Goal: Information Seeking & Learning: Learn about a topic

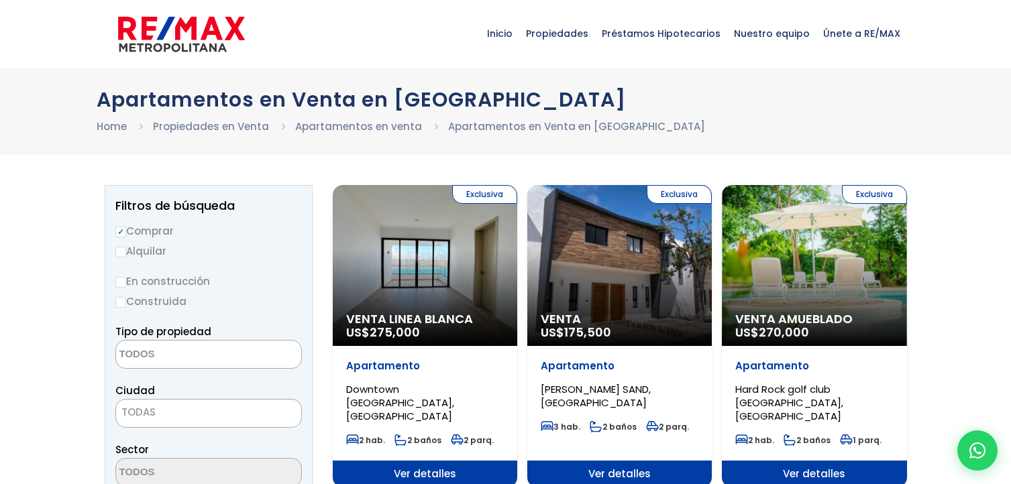
select select
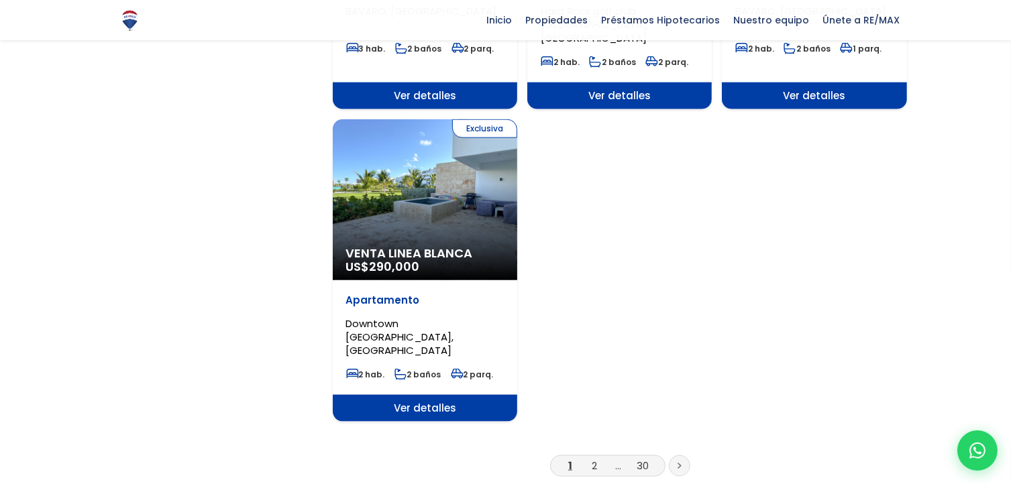
scroll to position [1610, 0]
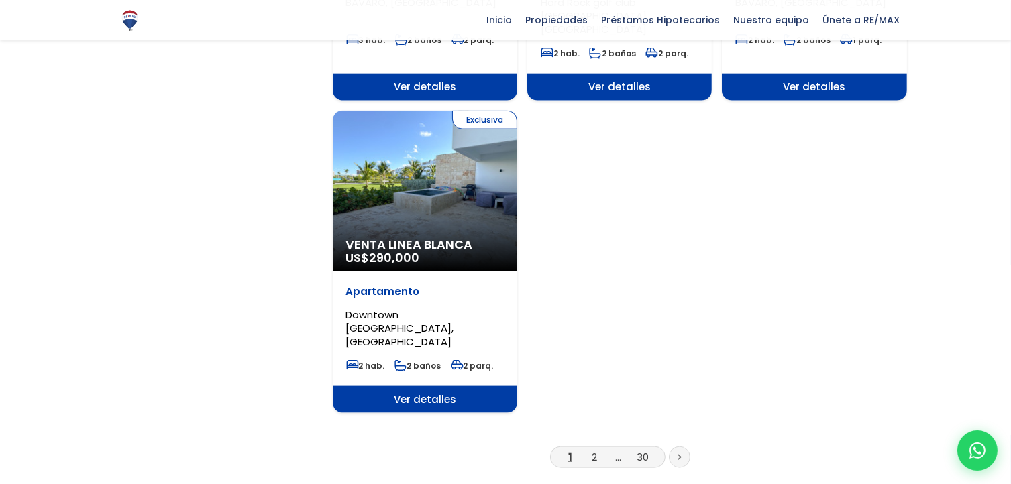
click at [455, 142] on div "Exclusiva Venta Linea Blanca US$ 290,000" at bounding box center [425, 191] width 184 height 161
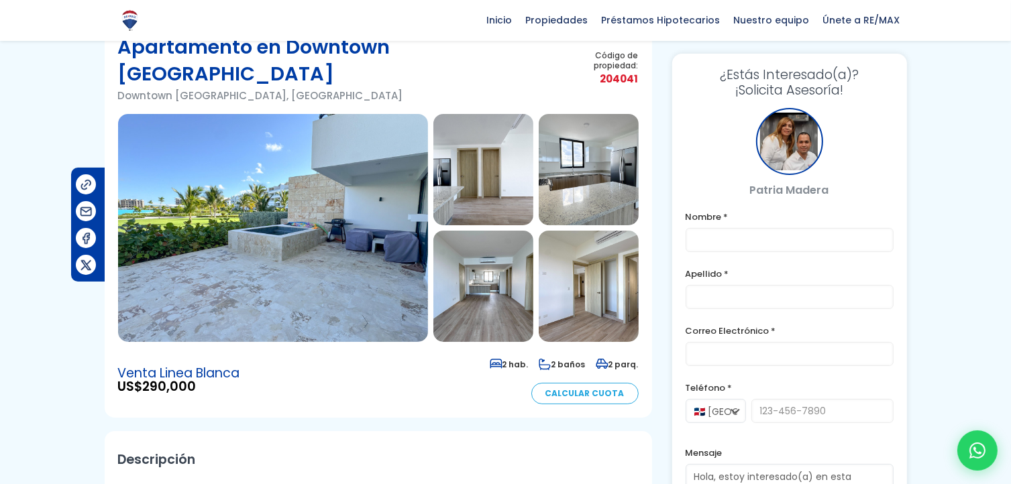
click at [494, 270] on img at bounding box center [483, 286] width 100 height 111
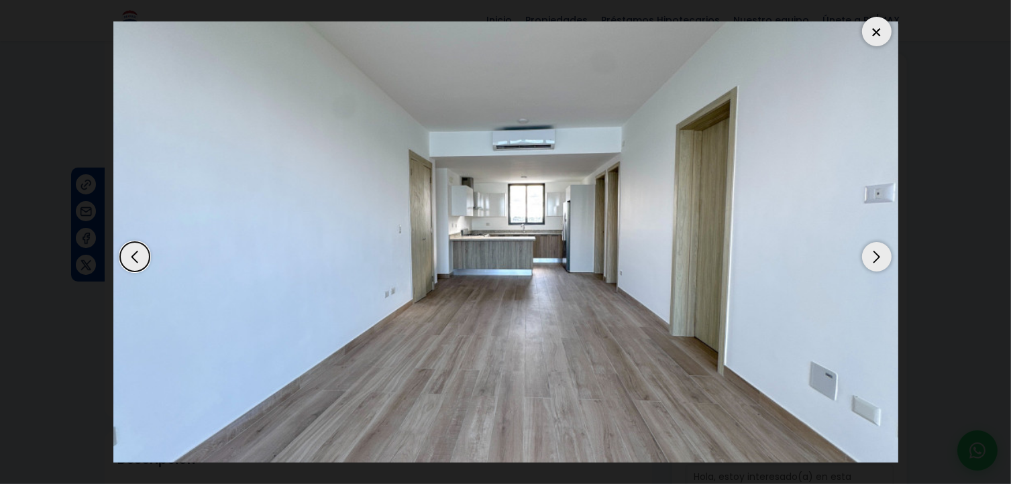
click at [877, 256] on div "Next slide" at bounding box center [877, 257] width 30 height 30
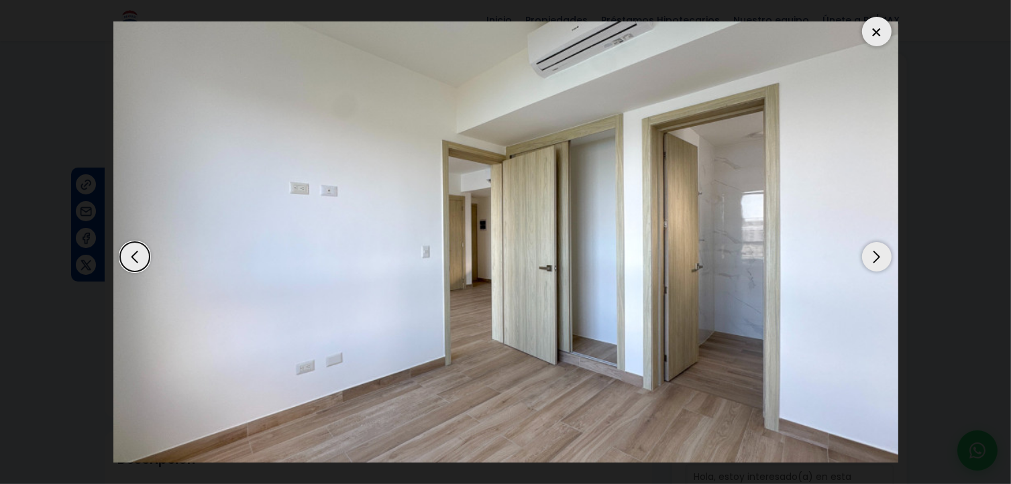
click at [876, 256] on div "Next slide" at bounding box center [877, 257] width 30 height 30
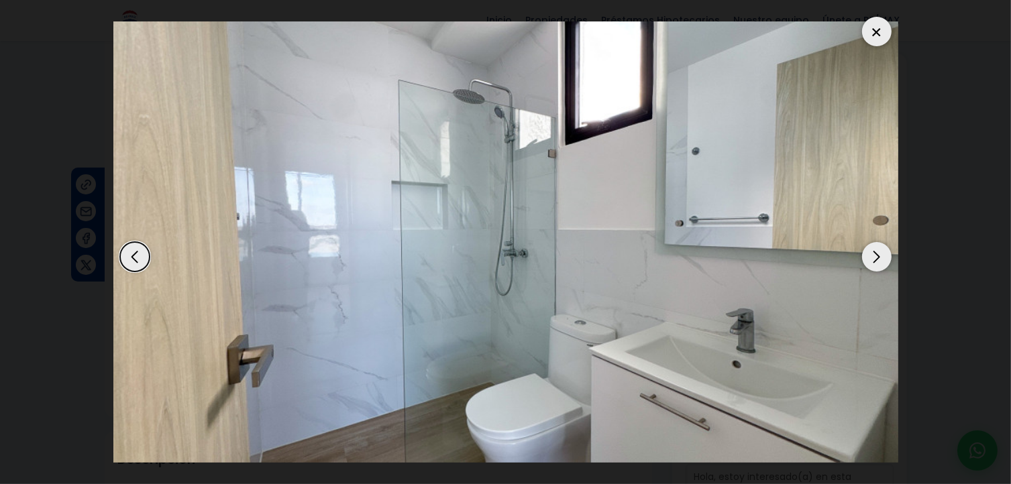
click at [131, 258] on div "Previous slide" at bounding box center [135, 257] width 30 height 30
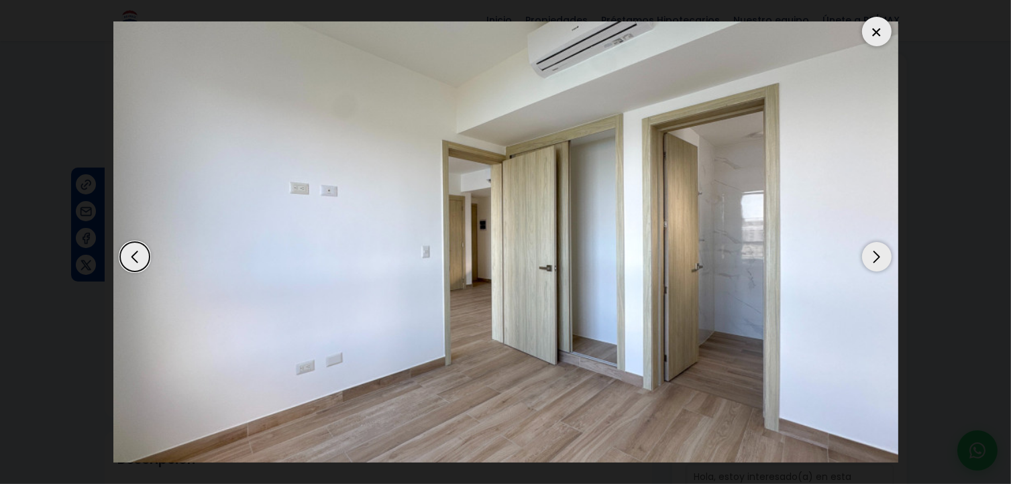
click at [127, 260] on div "Previous slide" at bounding box center [135, 257] width 30 height 30
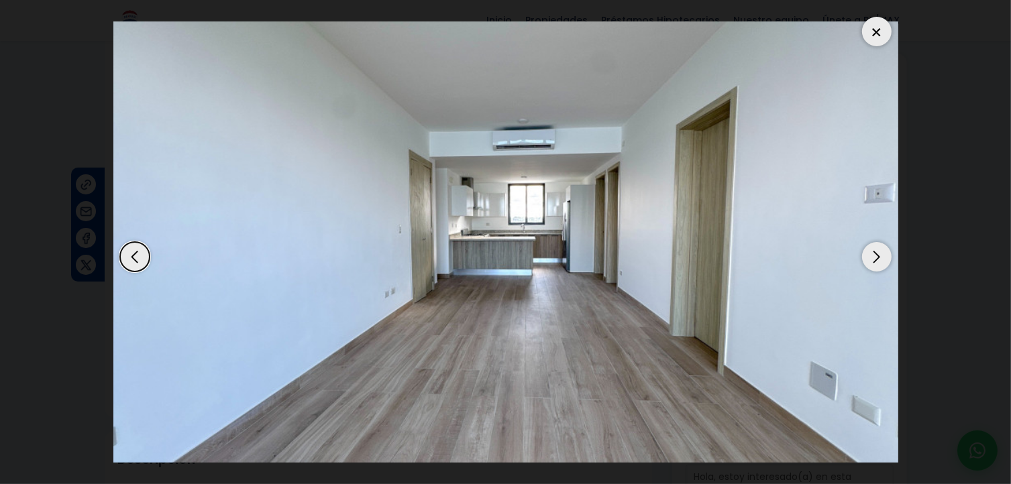
click at [132, 256] on div "Previous slide" at bounding box center [135, 257] width 30 height 30
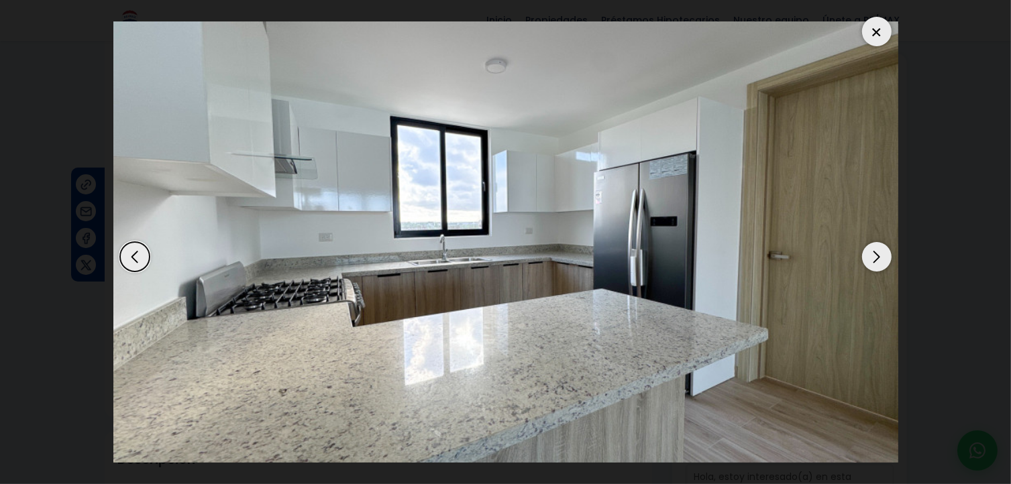
click at [131, 257] on div "Previous slide" at bounding box center [135, 257] width 30 height 30
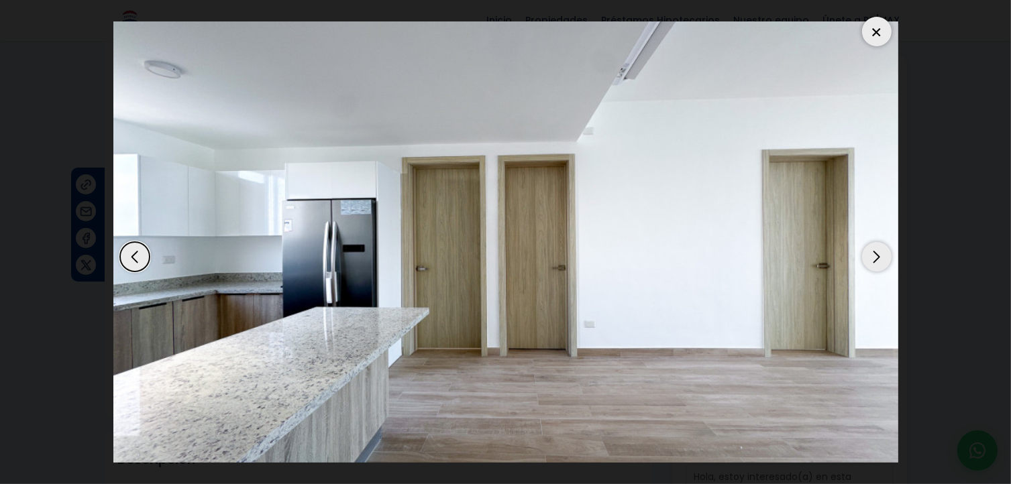
click at [129, 257] on div "Previous slide" at bounding box center [135, 257] width 30 height 30
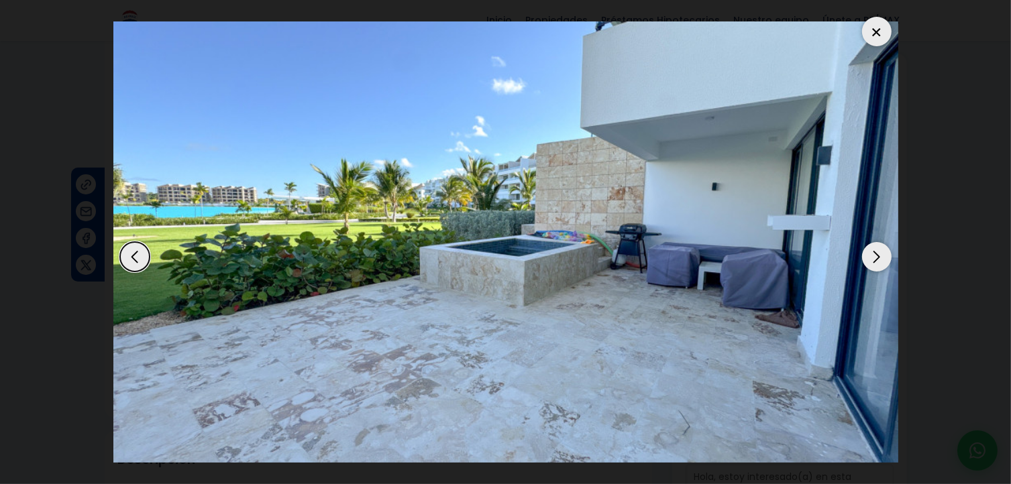
click at [134, 256] on div "Previous slide" at bounding box center [135, 257] width 30 height 30
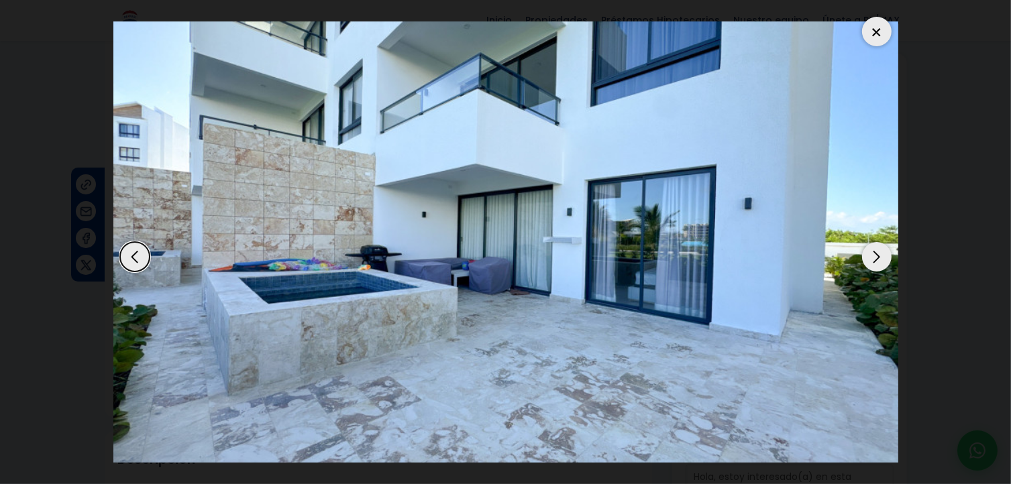
click at [134, 256] on div "Previous slide" at bounding box center [135, 257] width 30 height 30
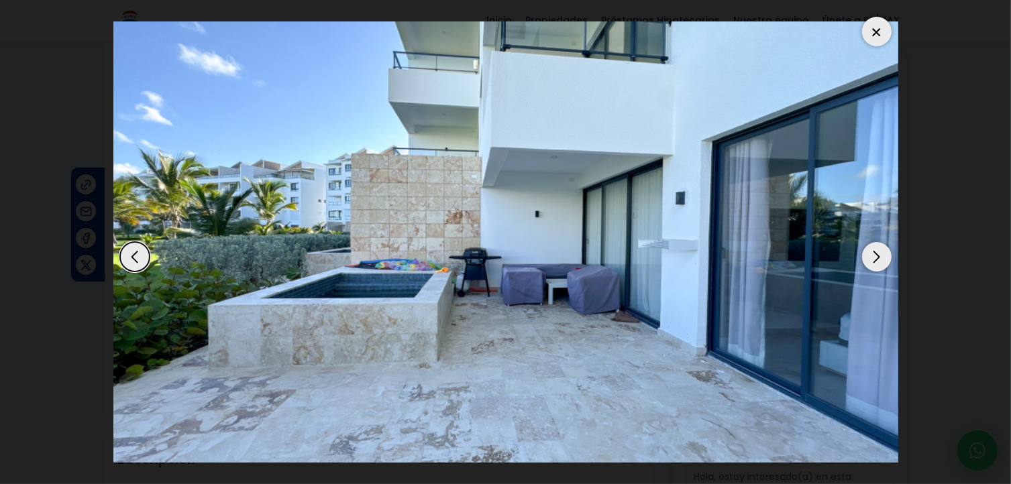
click at [134, 256] on div "Previous slide" at bounding box center [135, 257] width 30 height 30
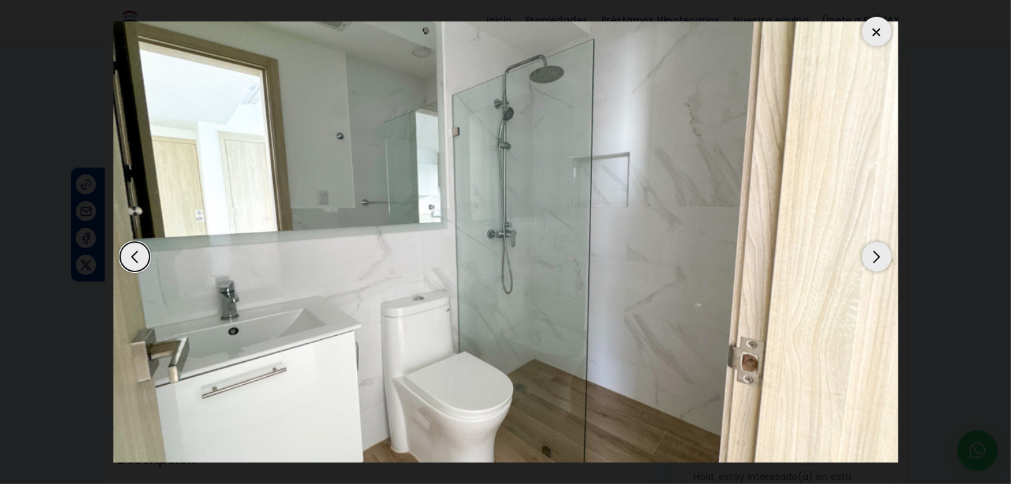
click at [134, 254] on div "Previous slide" at bounding box center [135, 257] width 30 height 30
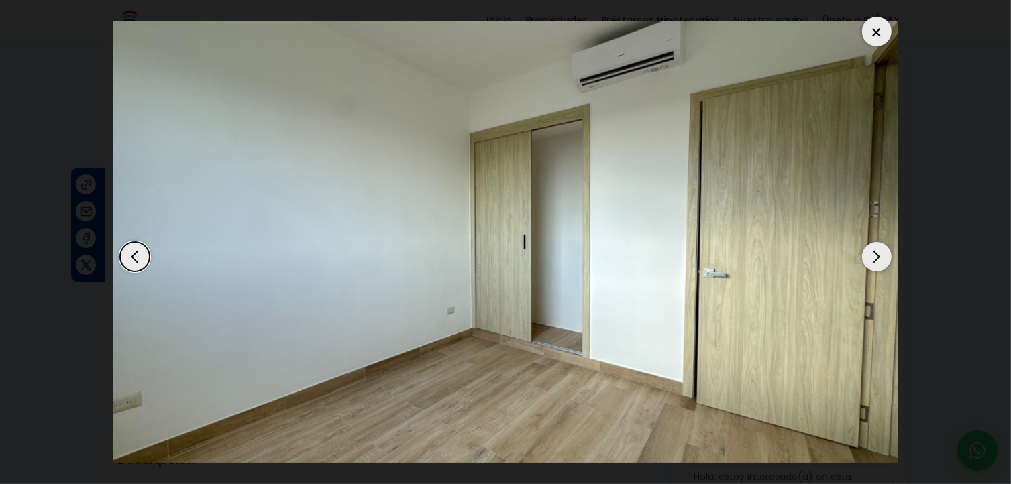
click at [136, 257] on div "Previous slide" at bounding box center [135, 257] width 30 height 30
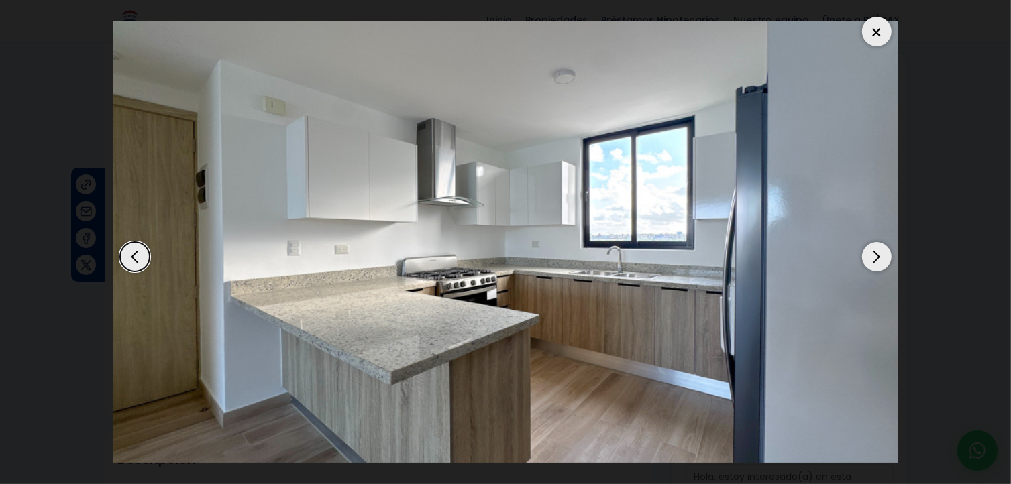
click at [129, 255] on div "Previous slide" at bounding box center [135, 257] width 30 height 30
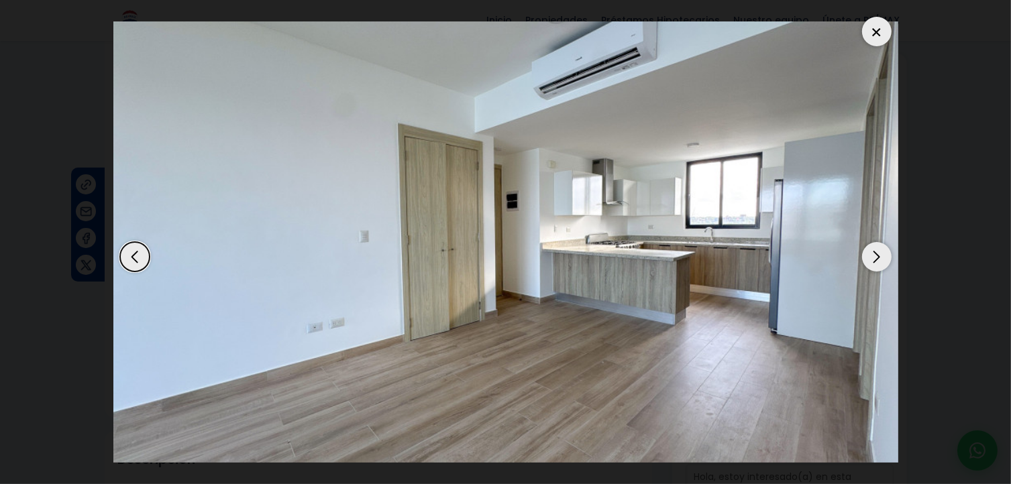
click at [134, 260] on div "Previous slide" at bounding box center [135, 257] width 30 height 30
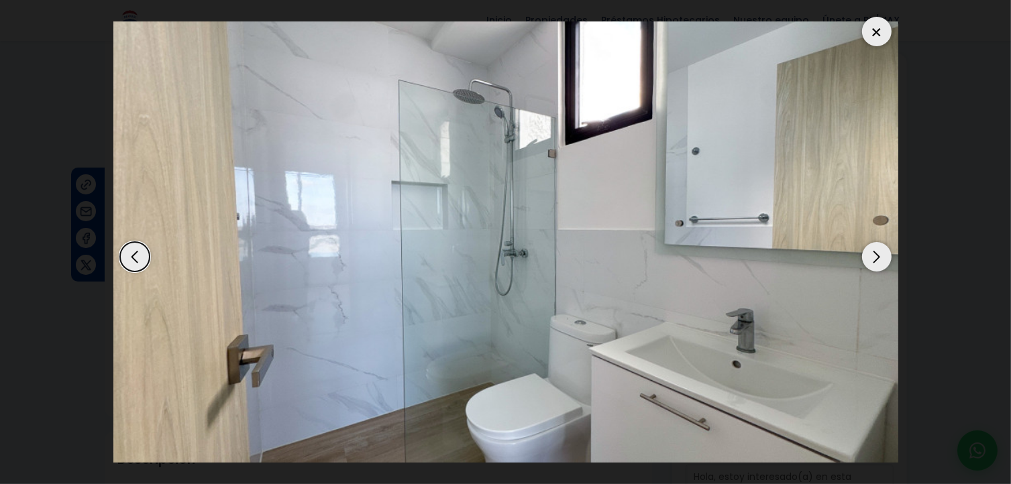
click at [132, 258] on div "Previous slide" at bounding box center [135, 257] width 30 height 30
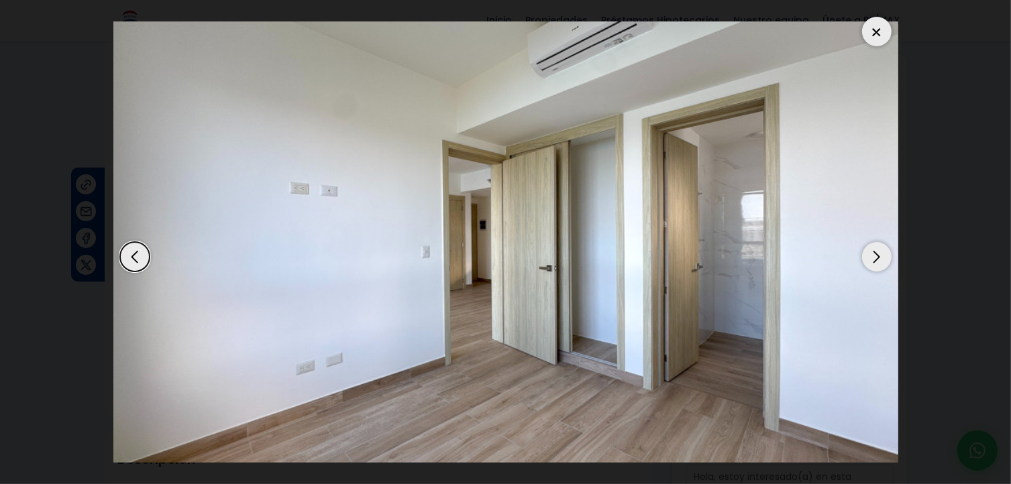
click at [131, 258] on div "Previous slide" at bounding box center [135, 257] width 30 height 30
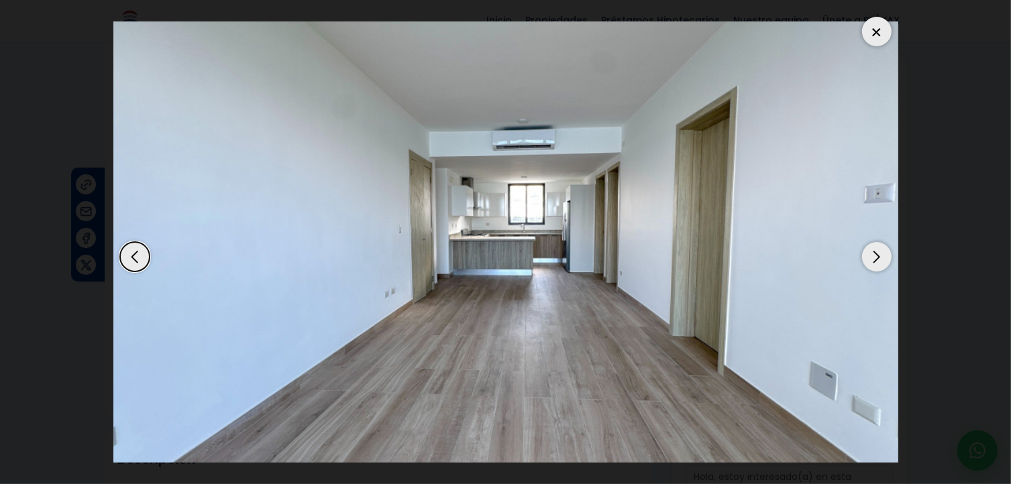
click at [131, 256] on div "Previous slide" at bounding box center [135, 257] width 30 height 30
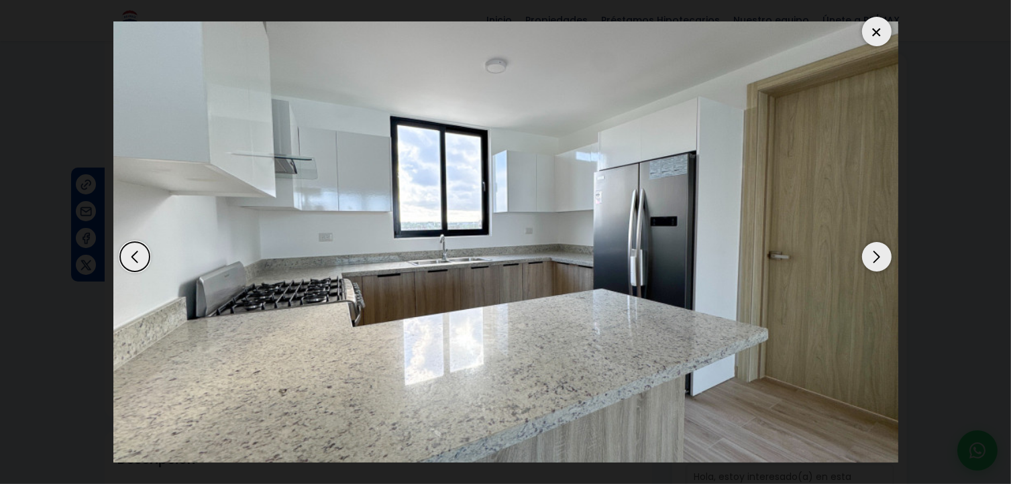
click at [131, 256] on div "Previous slide" at bounding box center [135, 257] width 30 height 30
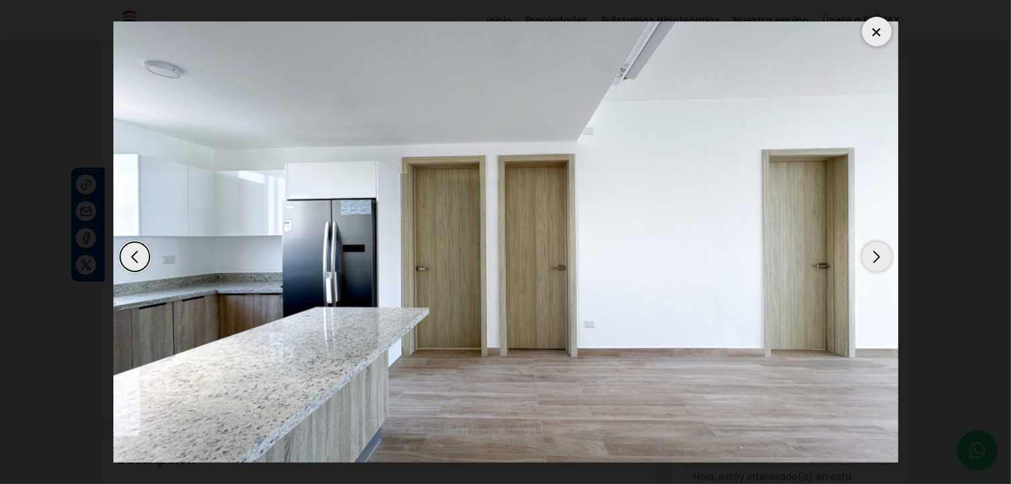
click at [131, 256] on div "Previous slide" at bounding box center [135, 257] width 30 height 30
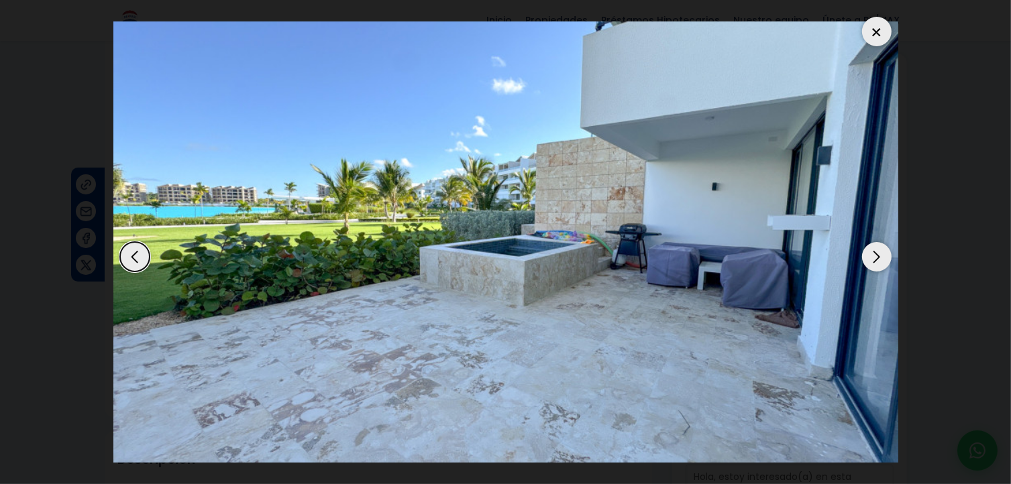
click at [131, 256] on div "Previous slide" at bounding box center [135, 257] width 30 height 30
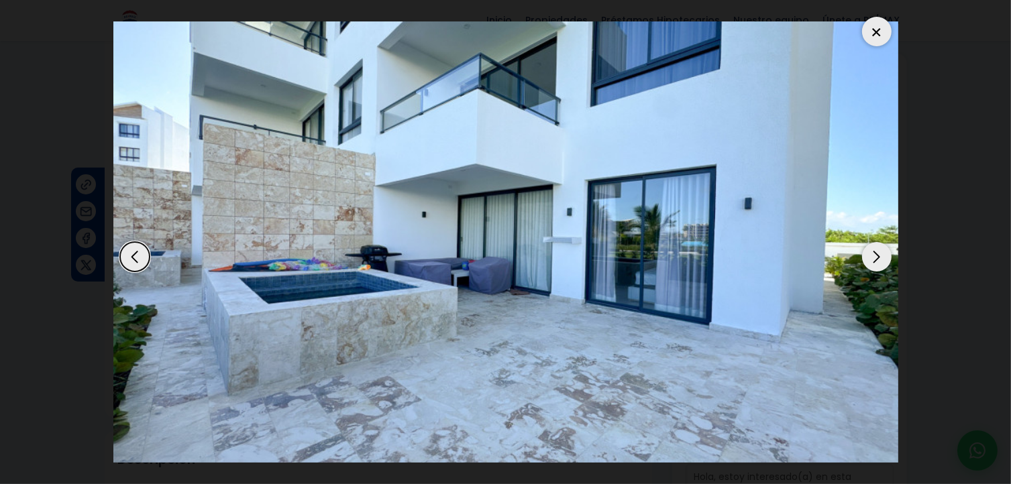
click at [131, 256] on div "Previous slide" at bounding box center [135, 257] width 30 height 30
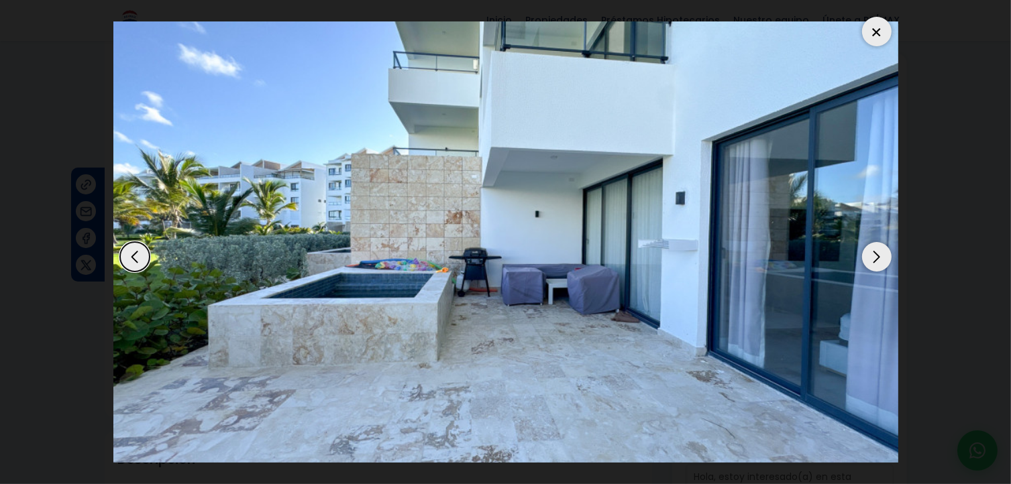
click at [131, 256] on div "Previous slide" at bounding box center [135, 257] width 30 height 30
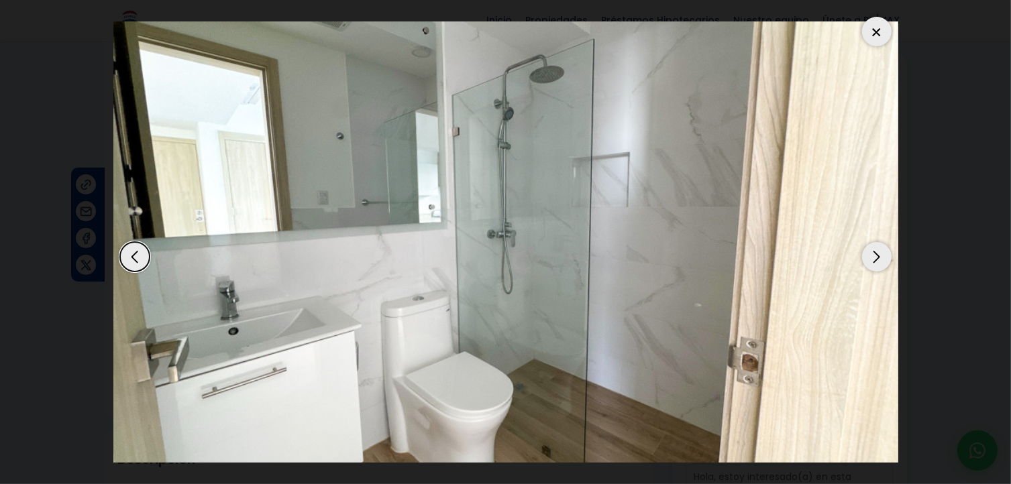
click at [131, 256] on div "Previous slide" at bounding box center [135, 257] width 30 height 30
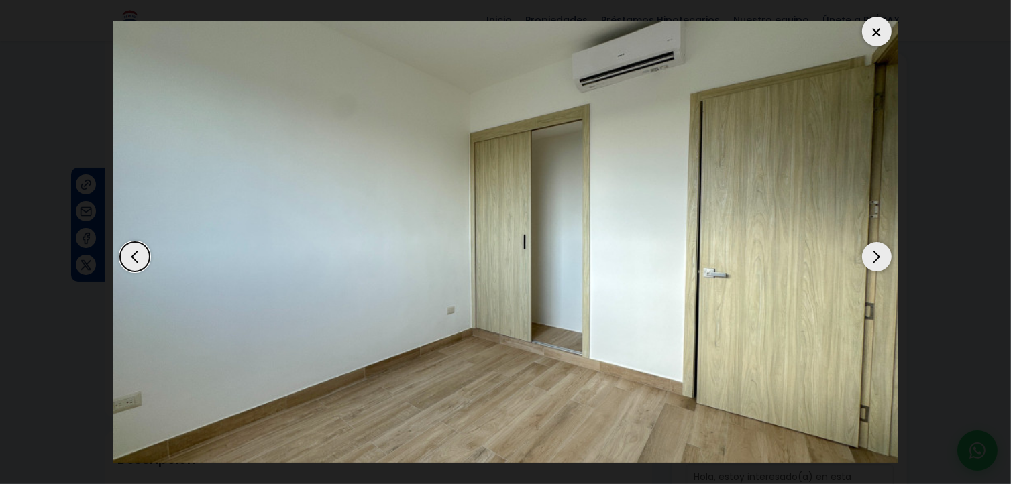
click at [129, 256] on div "Previous slide" at bounding box center [135, 257] width 30 height 30
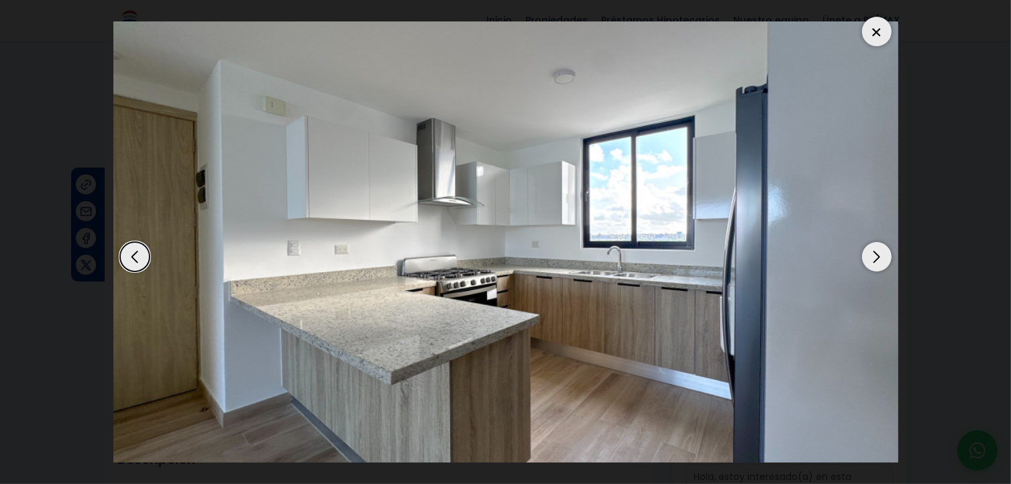
click at [129, 256] on div "Previous slide" at bounding box center [135, 257] width 30 height 30
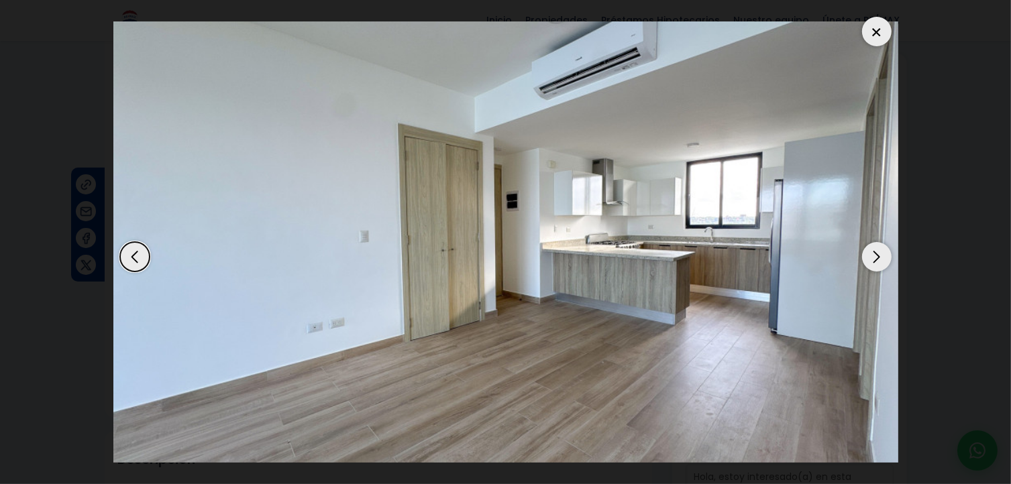
click at [129, 256] on div "Previous slide" at bounding box center [135, 257] width 30 height 30
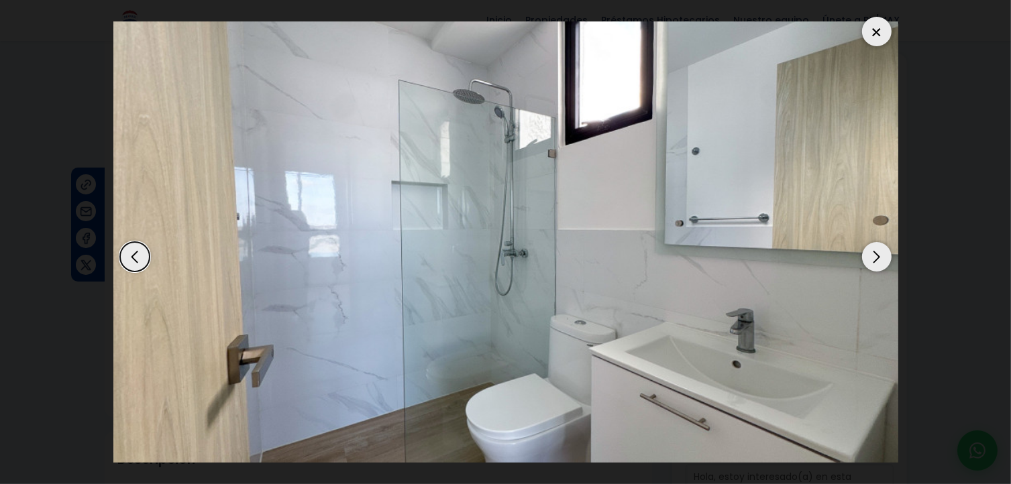
click at [128, 256] on div "Previous slide" at bounding box center [135, 257] width 30 height 30
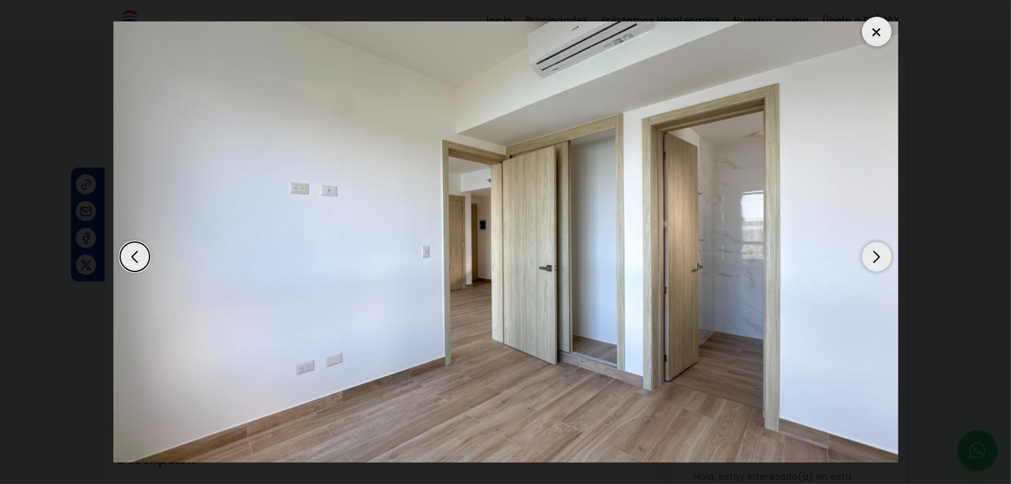
click at [128, 256] on div "Previous slide" at bounding box center [135, 257] width 30 height 30
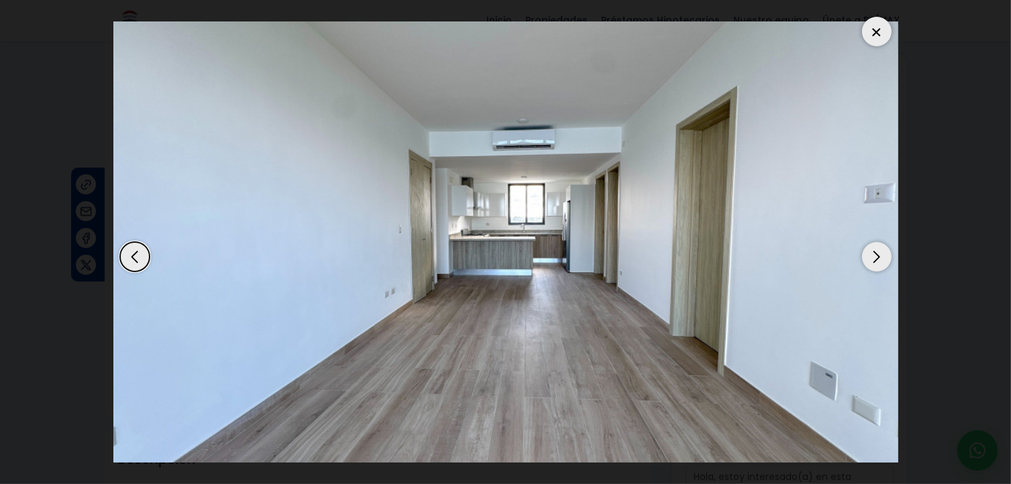
click at [128, 256] on div "Previous slide" at bounding box center [135, 257] width 30 height 30
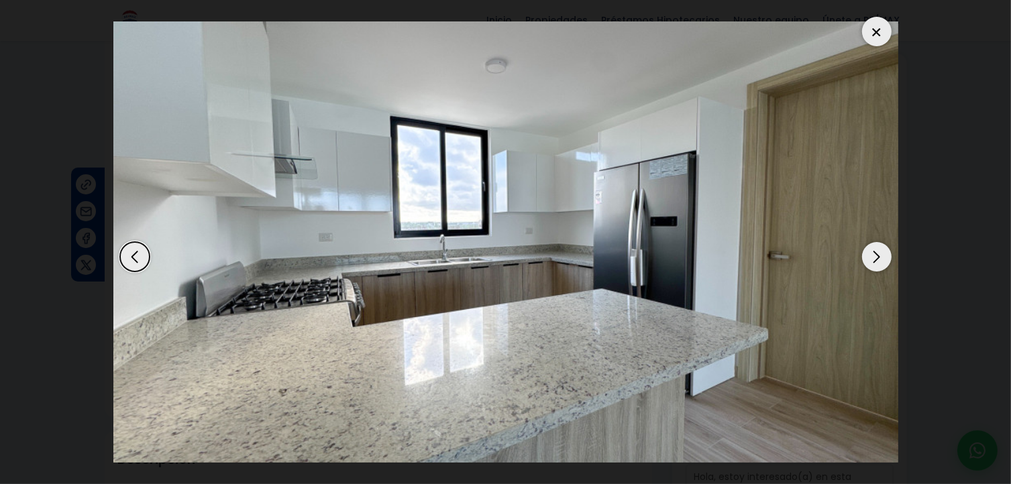
click at [128, 256] on div "Previous slide" at bounding box center [135, 257] width 30 height 30
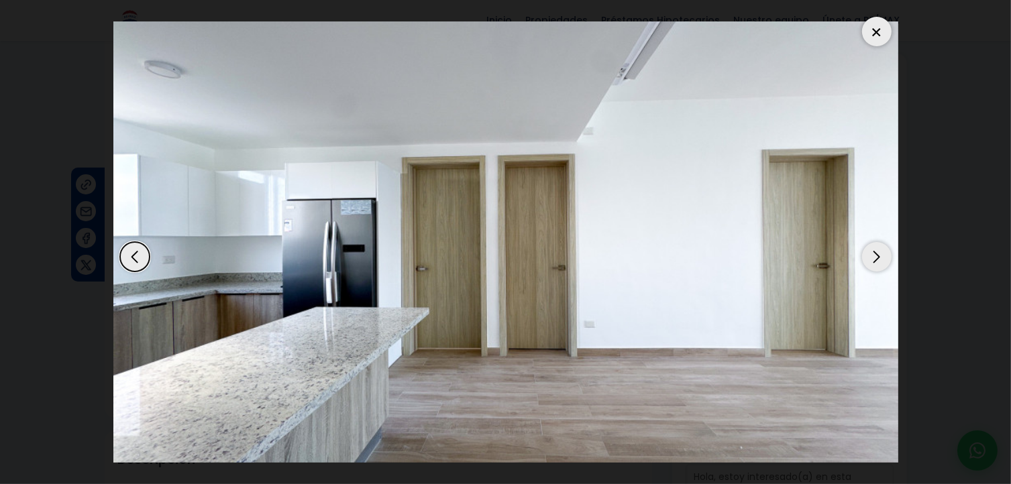
click at [128, 256] on div "Previous slide" at bounding box center [135, 257] width 30 height 30
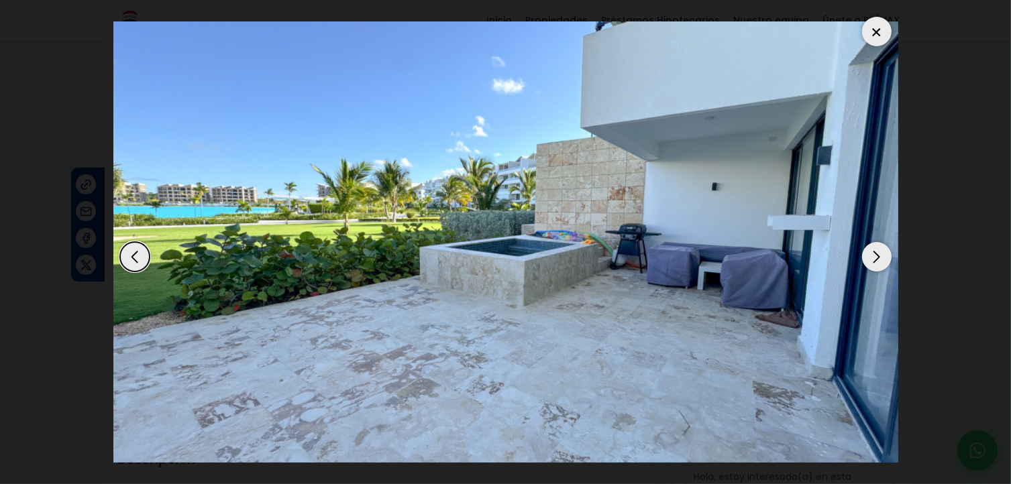
click at [128, 256] on div "Previous slide" at bounding box center [135, 257] width 30 height 30
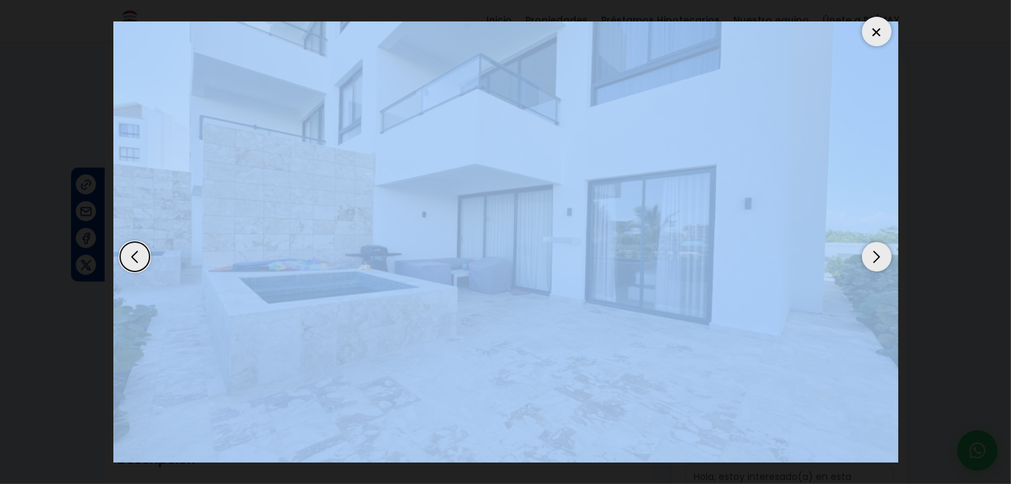
click at [128, 256] on div "Previous slide" at bounding box center [135, 257] width 30 height 30
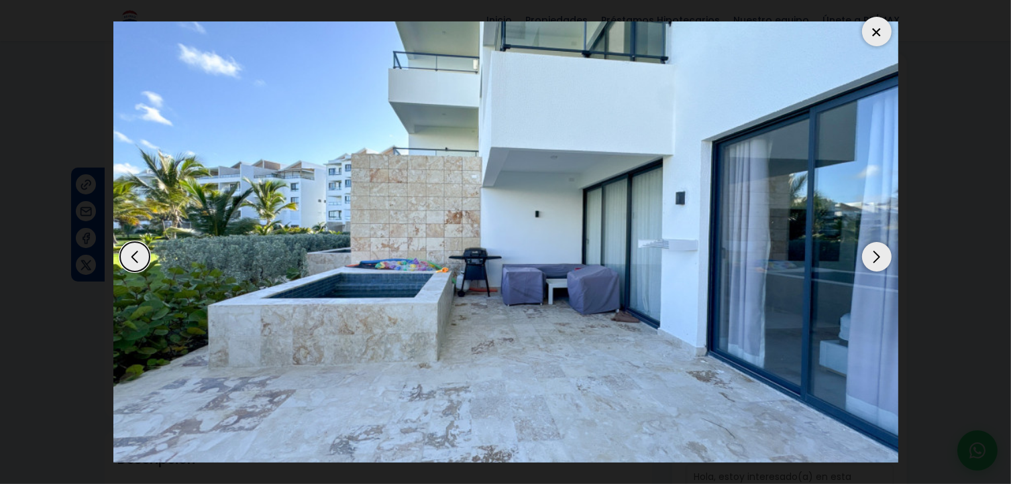
click at [128, 256] on div "Previous slide" at bounding box center [135, 257] width 30 height 30
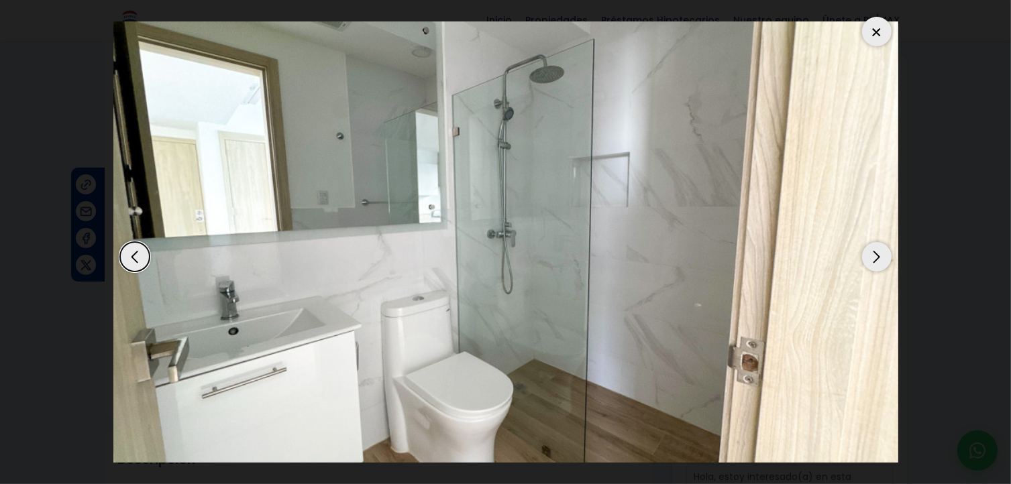
click at [128, 256] on div "Previous slide" at bounding box center [135, 257] width 30 height 30
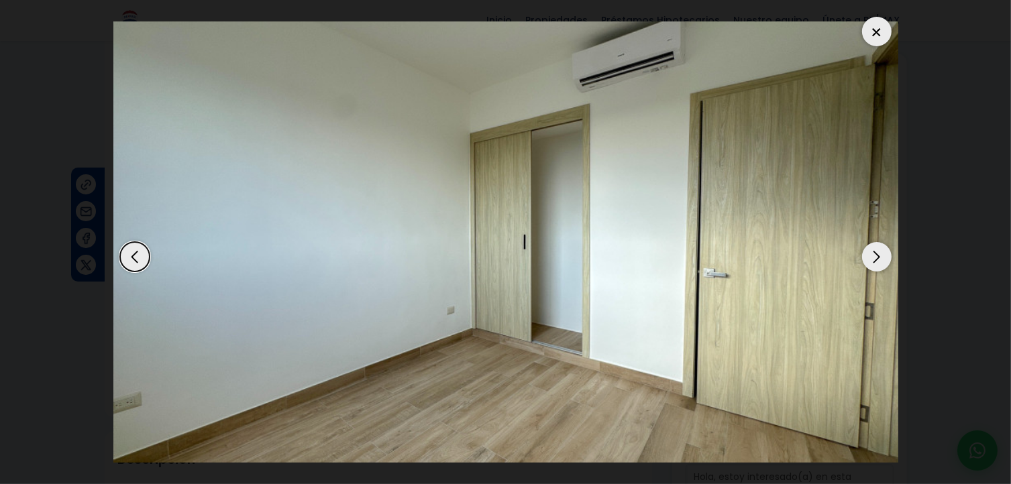
click at [128, 256] on div "Previous slide" at bounding box center [135, 257] width 30 height 30
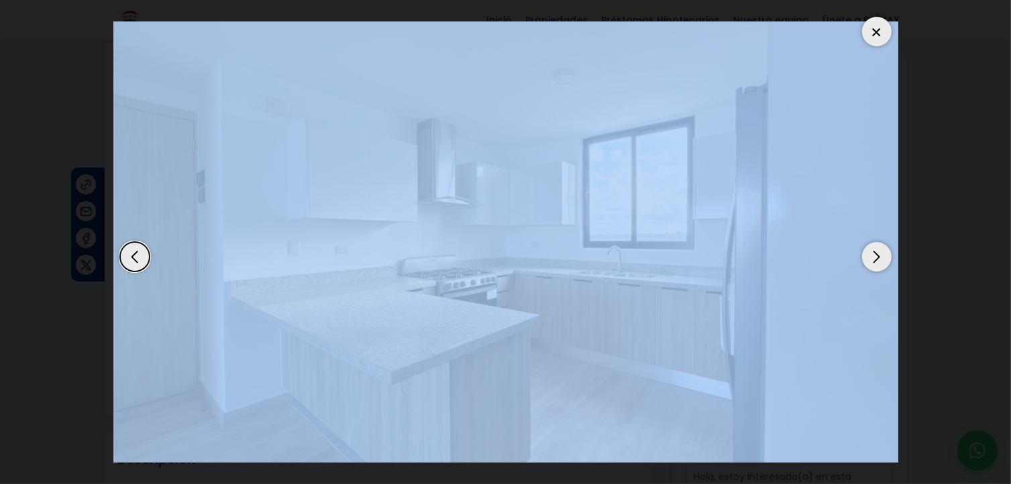
click at [128, 256] on div "Previous slide" at bounding box center [135, 257] width 30 height 30
click at [872, 249] on div "Next slide" at bounding box center [877, 257] width 30 height 30
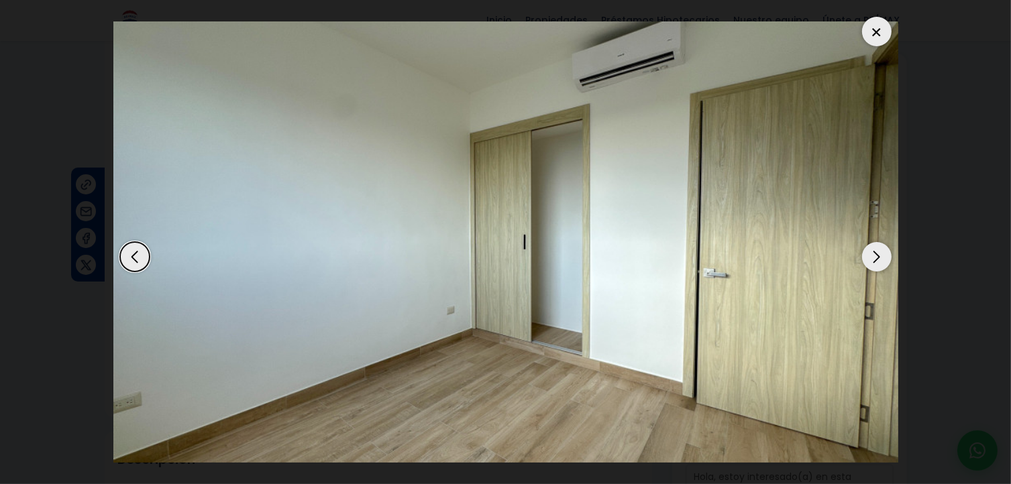
click at [872, 249] on div "Next slide" at bounding box center [877, 257] width 30 height 30
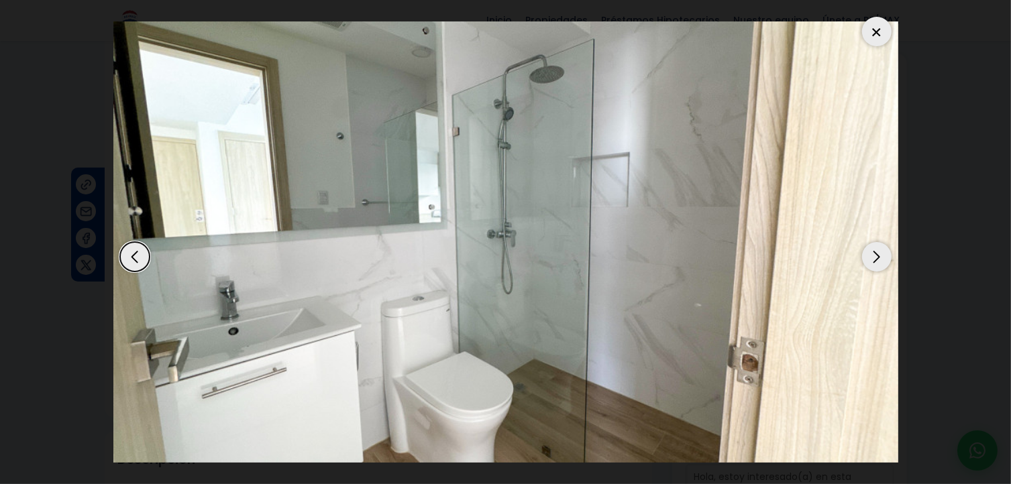
click at [872, 249] on div "Next slide" at bounding box center [877, 257] width 30 height 30
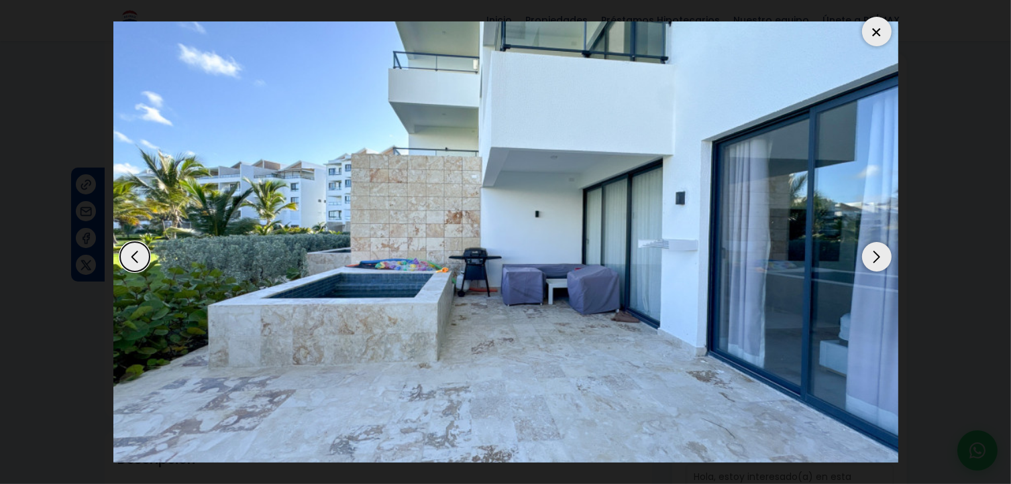
click at [872, 249] on div "Next slide" at bounding box center [877, 257] width 30 height 30
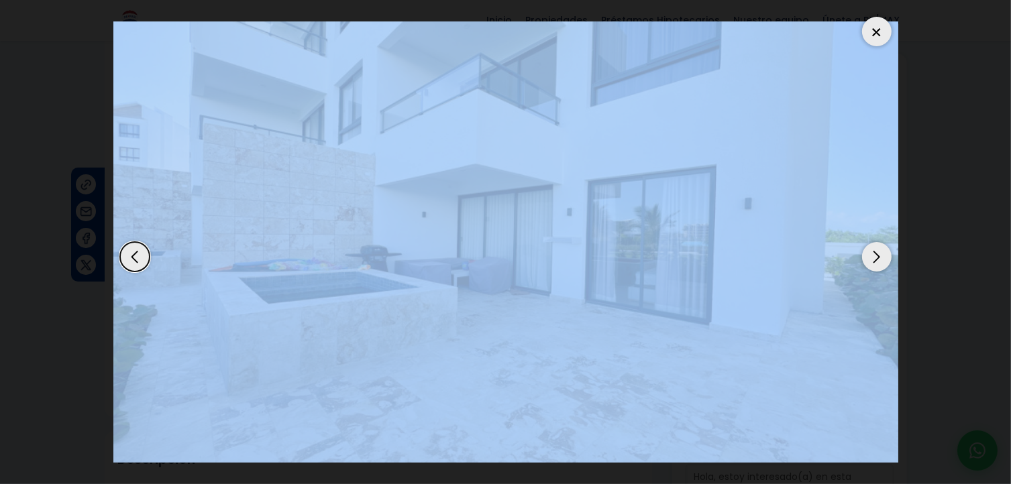
click at [872, 249] on div "Next slide" at bounding box center [877, 257] width 30 height 30
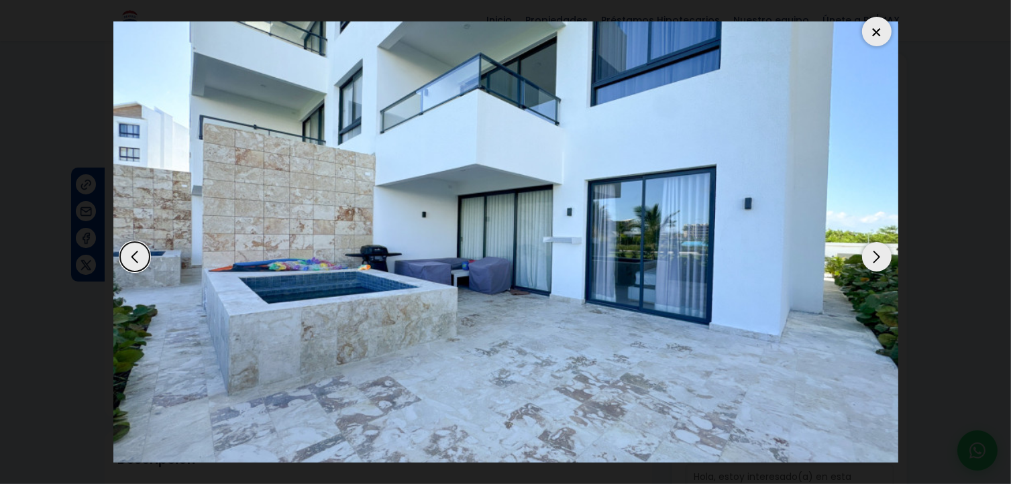
click at [872, 249] on div "Next slide" at bounding box center [877, 257] width 30 height 30
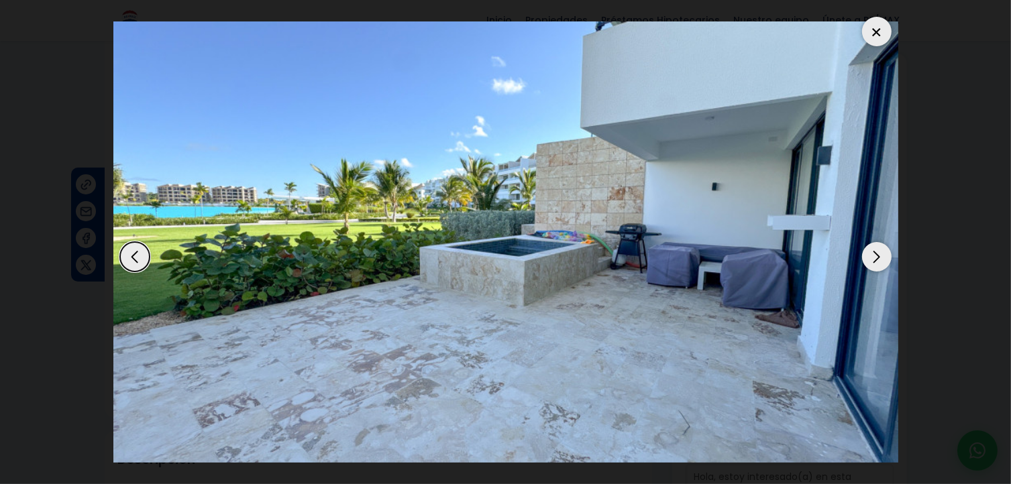
click at [875, 253] on div "Next slide" at bounding box center [877, 257] width 30 height 30
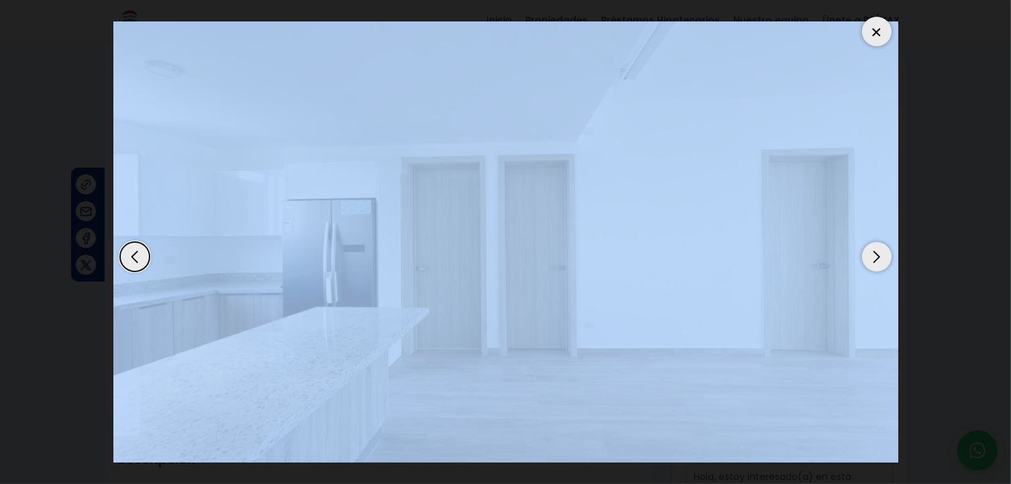
click at [875, 253] on div "Next slide" at bounding box center [877, 257] width 30 height 30
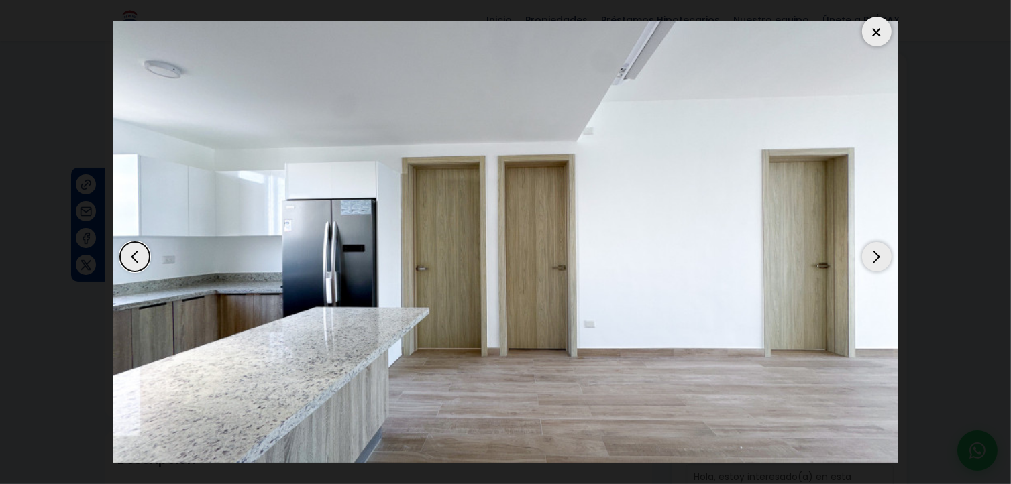
click at [875, 253] on div "Next slide" at bounding box center [877, 257] width 30 height 30
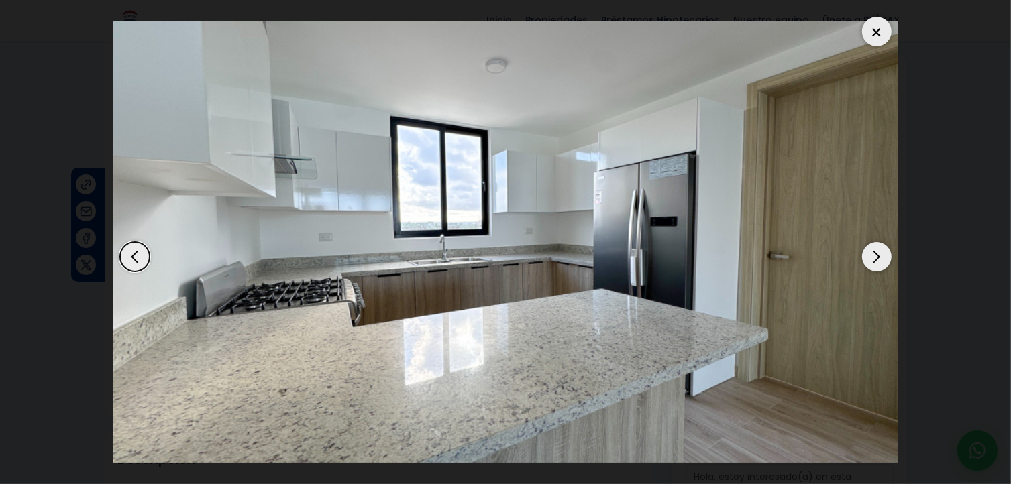
click at [875, 253] on div "Next slide" at bounding box center [877, 257] width 30 height 30
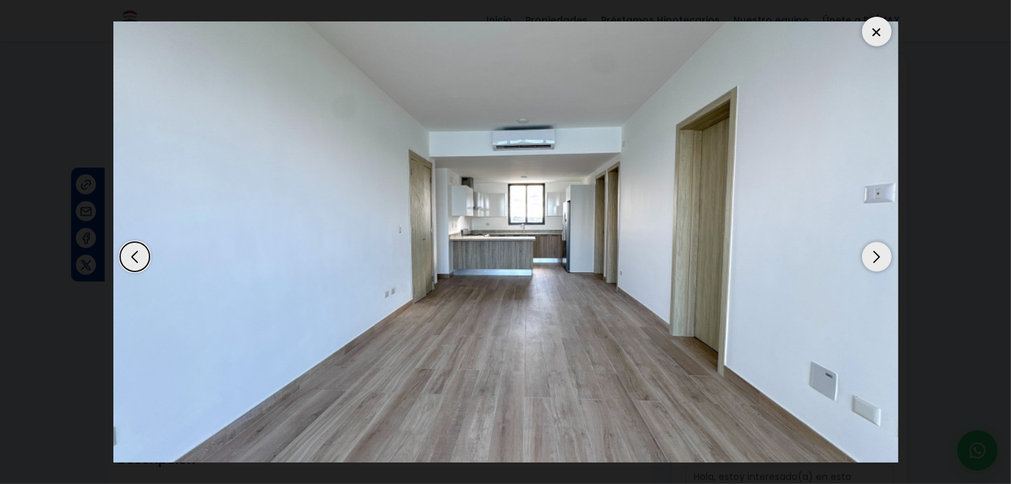
click at [875, 253] on div "Next slide" at bounding box center [877, 257] width 30 height 30
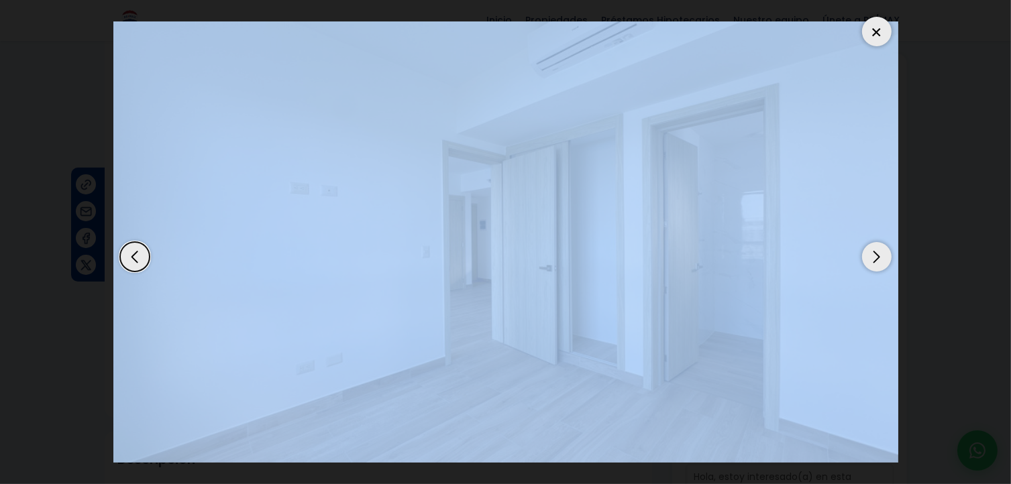
click at [875, 253] on div "Next slide" at bounding box center [877, 257] width 30 height 30
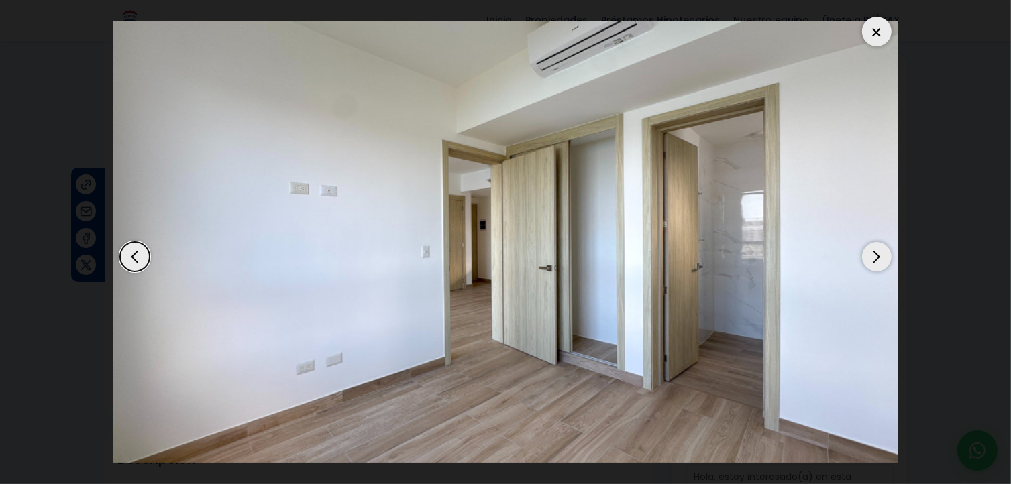
click at [875, 253] on div "Next slide" at bounding box center [877, 257] width 30 height 30
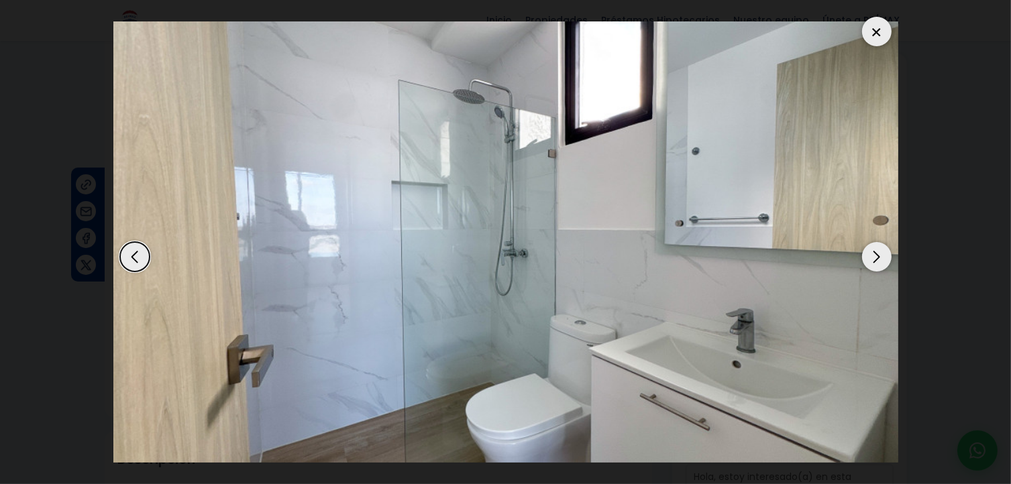
click at [875, 253] on div "Next slide" at bounding box center [877, 257] width 30 height 30
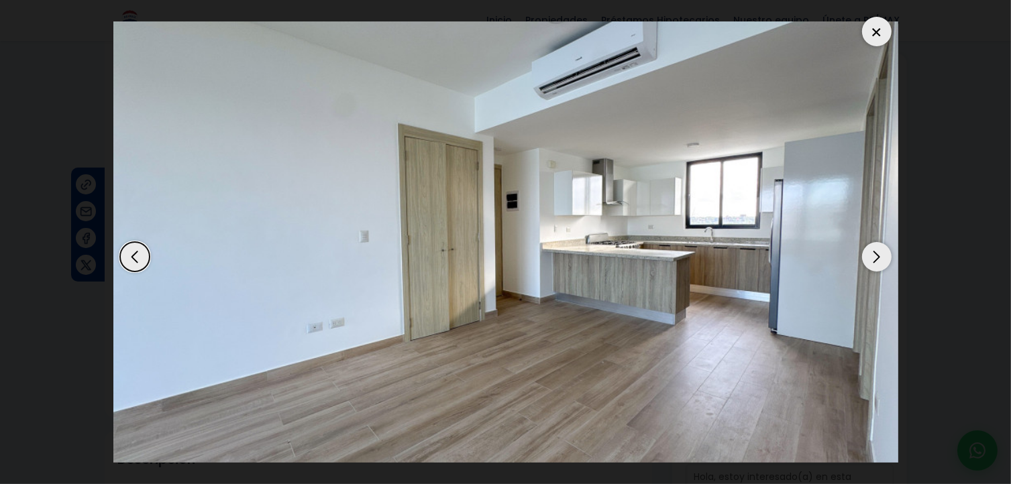
click at [875, 253] on div "Next slide" at bounding box center [877, 257] width 30 height 30
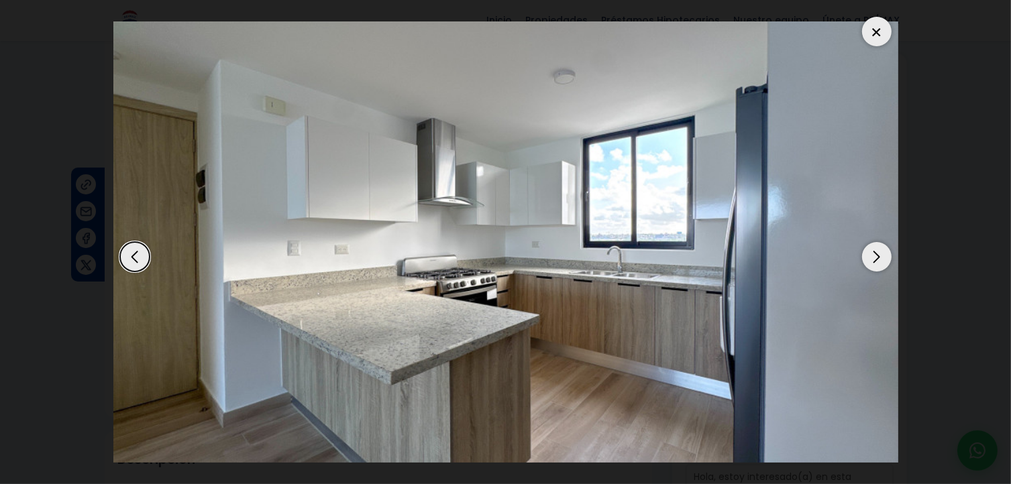
click at [875, 253] on div "Next slide" at bounding box center [877, 257] width 30 height 30
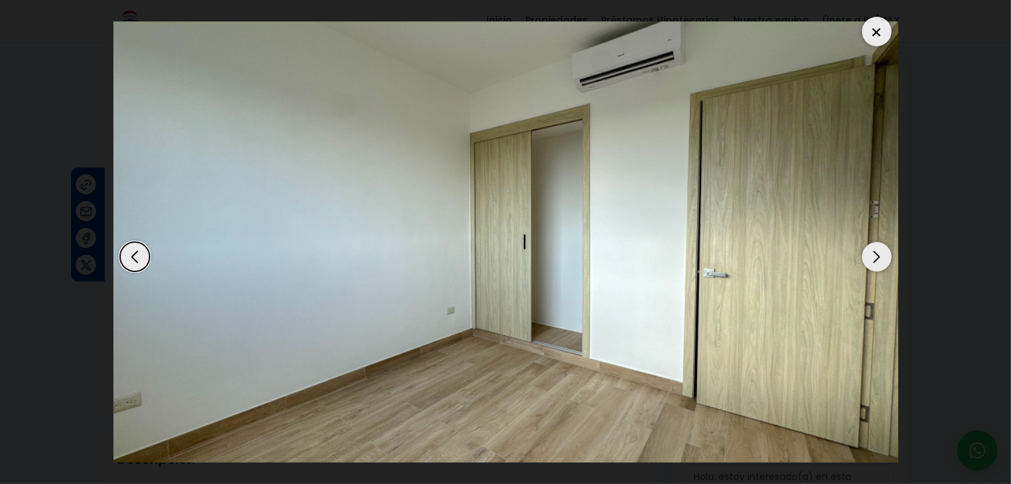
click at [875, 253] on div "Next slide" at bounding box center [877, 257] width 30 height 30
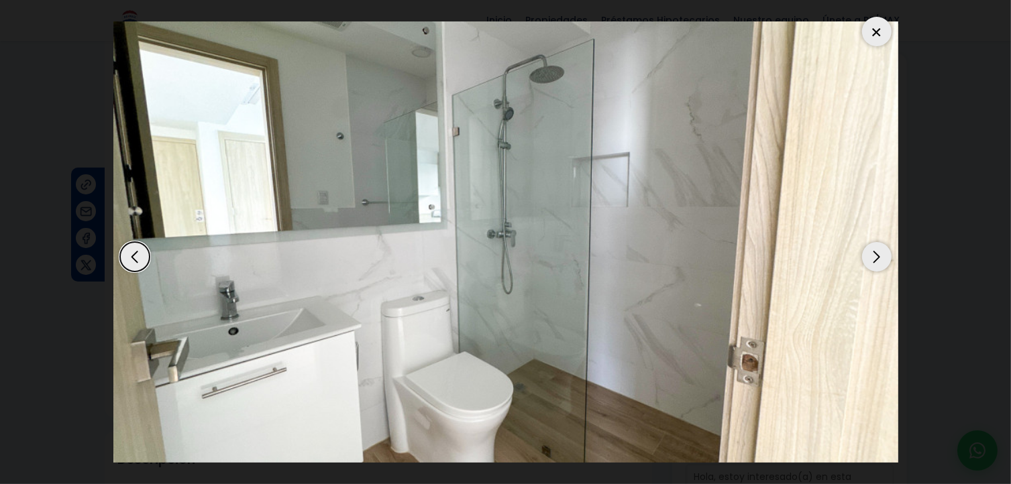
click at [875, 253] on div "Next slide" at bounding box center [877, 257] width 30 height 30
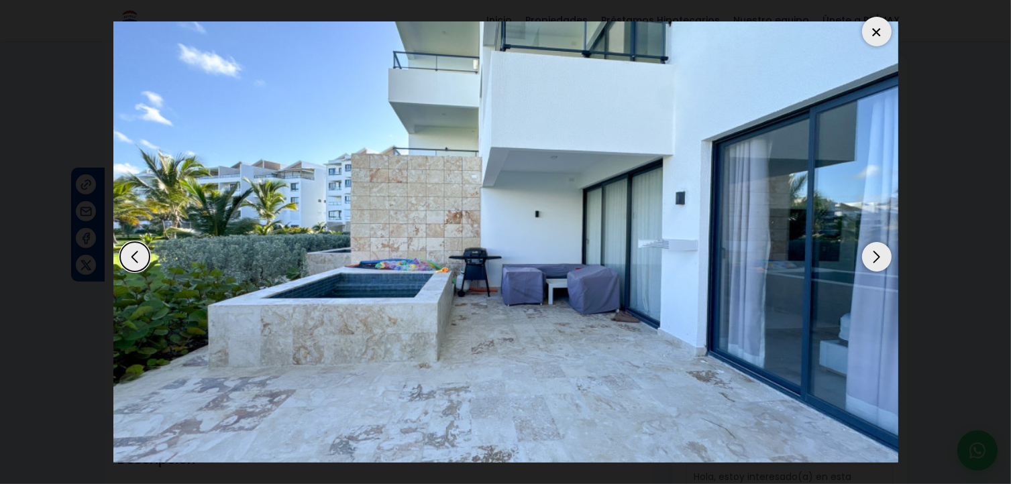
click at [875, 253] on div "Next slide" at bounding box center [877, 257] width 30 height 30
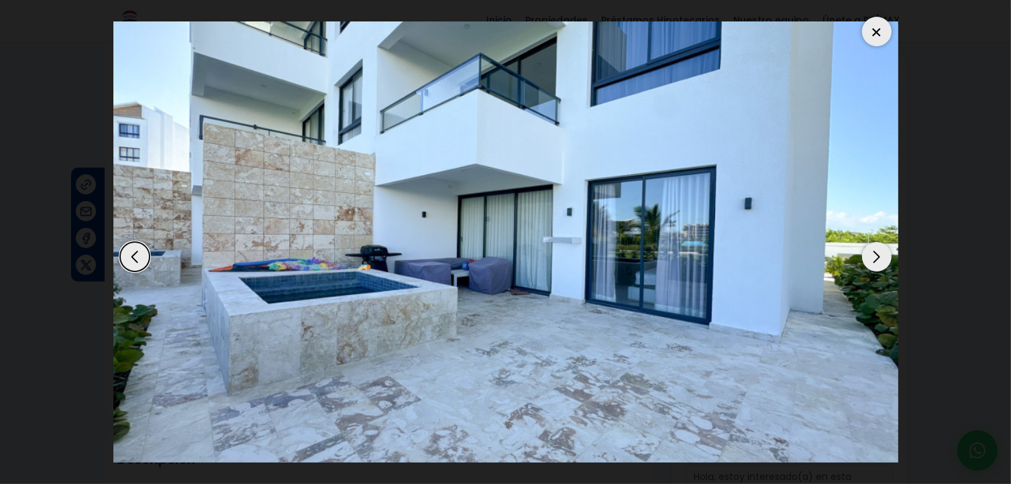
click at [875, 253] on div "Next slide" at bounding box center [877, 257] width 30 height 30
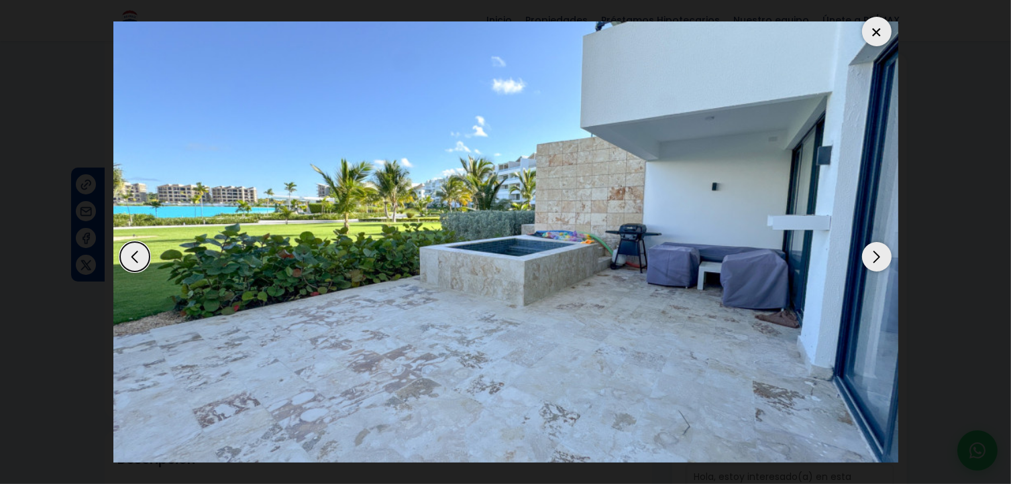
click at [875, 253] on div "Next slide" at bounding box center [877, 257] width 30 height 30
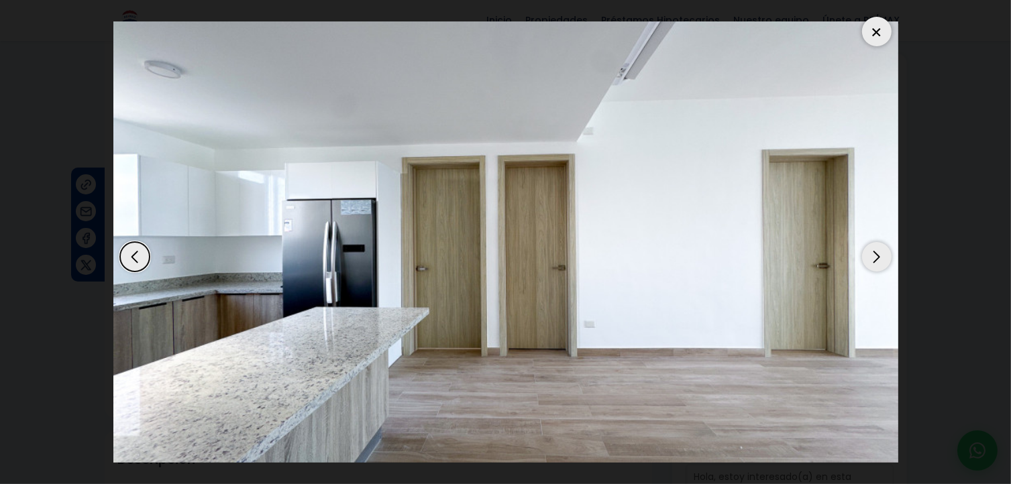
click at [875, 253] on div "Next slide" at bounding box center [877, 257] width 30 height 30
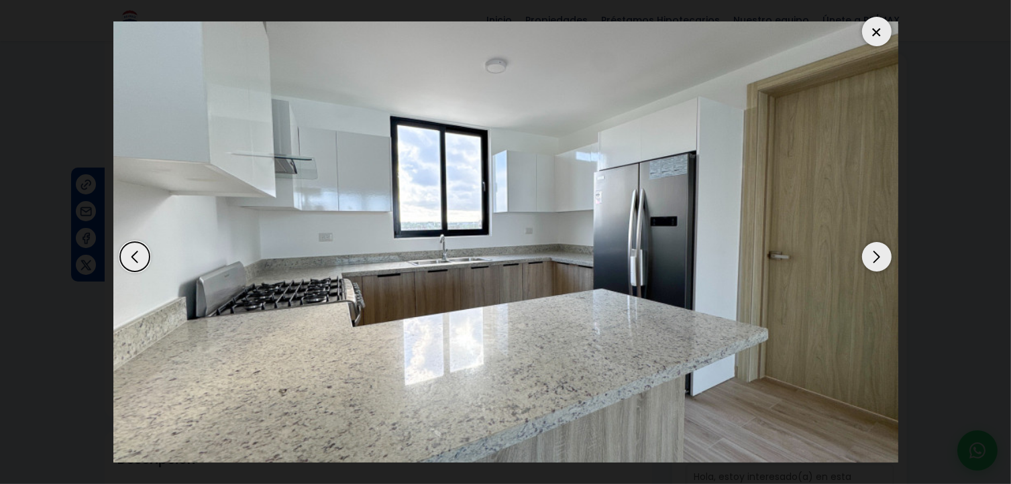
click at [875, 253] on div "Next slide" at bounding box center [877, 257] width 30 height 30
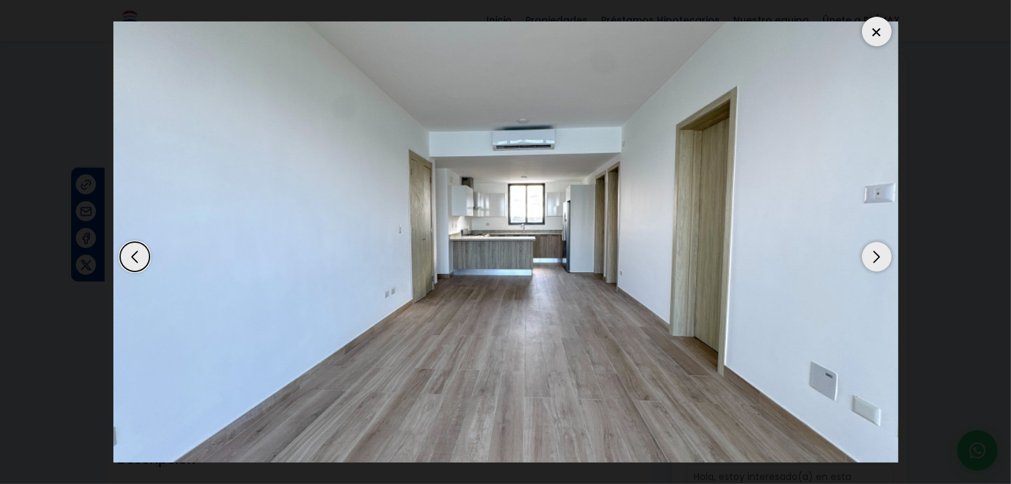
click at [875, 253] on div "Next slide" at bounding box center [877, 257] width 30 height 30
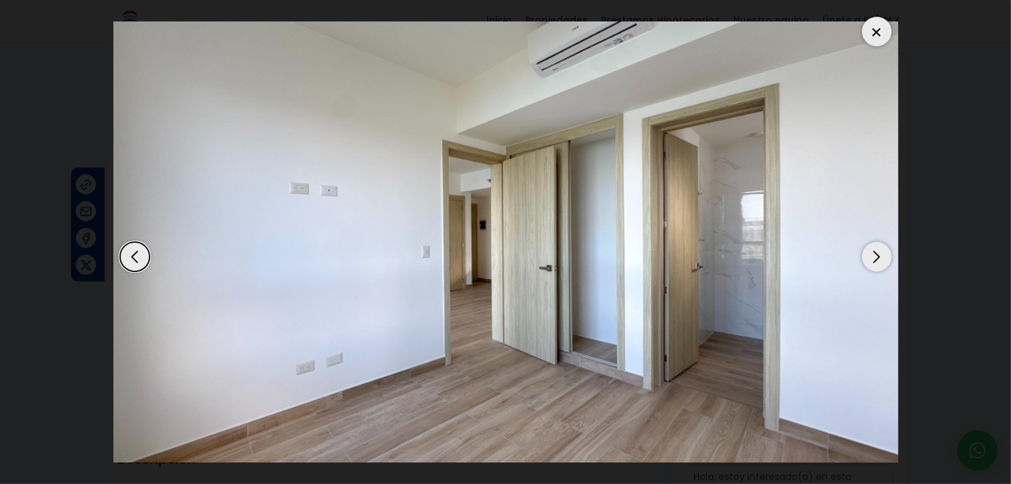
click at [875, 253] on div "Next slide" at bounding box center [877, 257] width 30 height 30
click at [877, 253] on div "Next slide" at bounding box center [877, 257] width 30 height 30
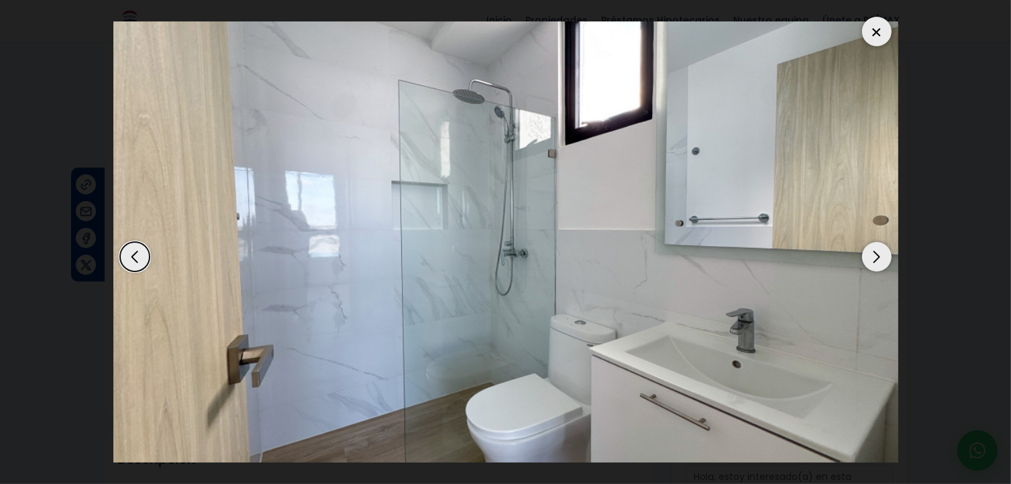
click at [877, 253] on div "Next slide" at bounding box center [877, 257] width 30 height 30
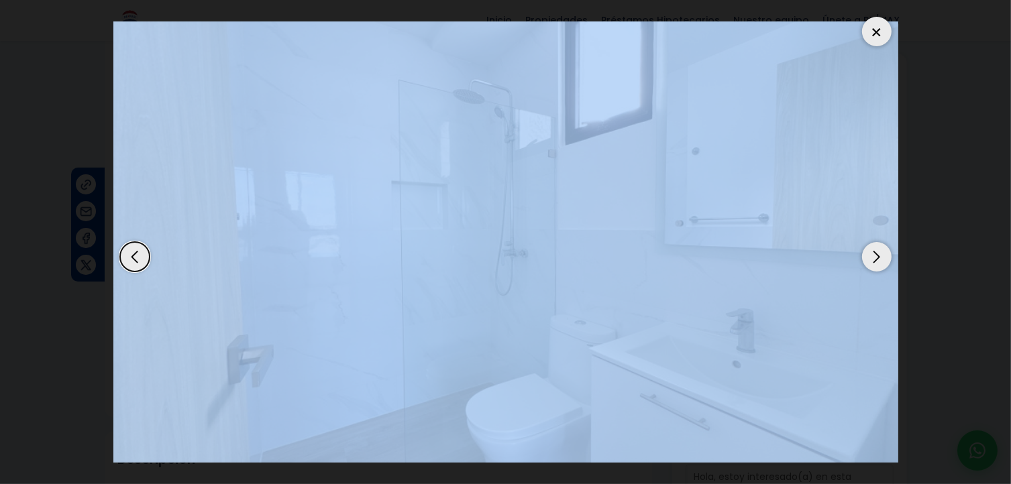
click at [877, 253] on div "Next slide" at bounding box center [877, 257] width 30 height 30
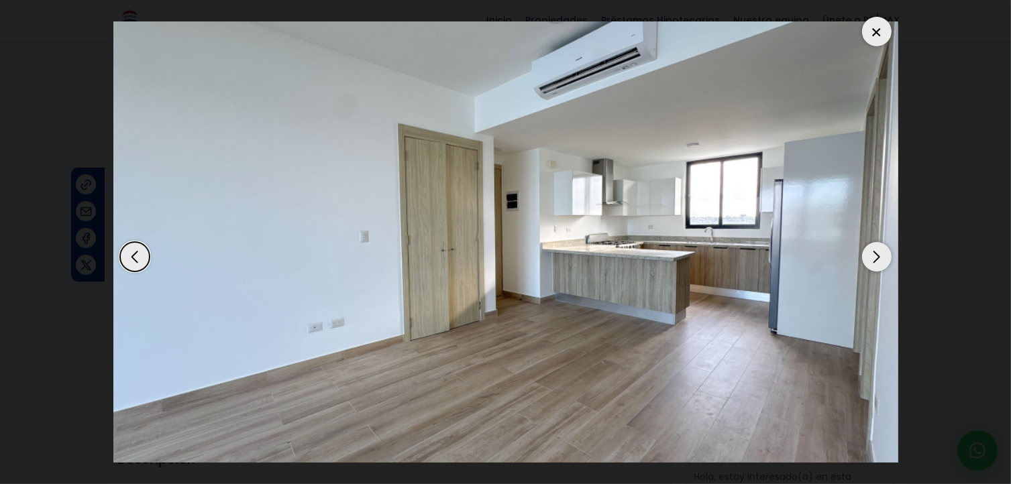
click at [877, 253] on div "Next slide" at bounding box center [877, 257] width 30 height 30
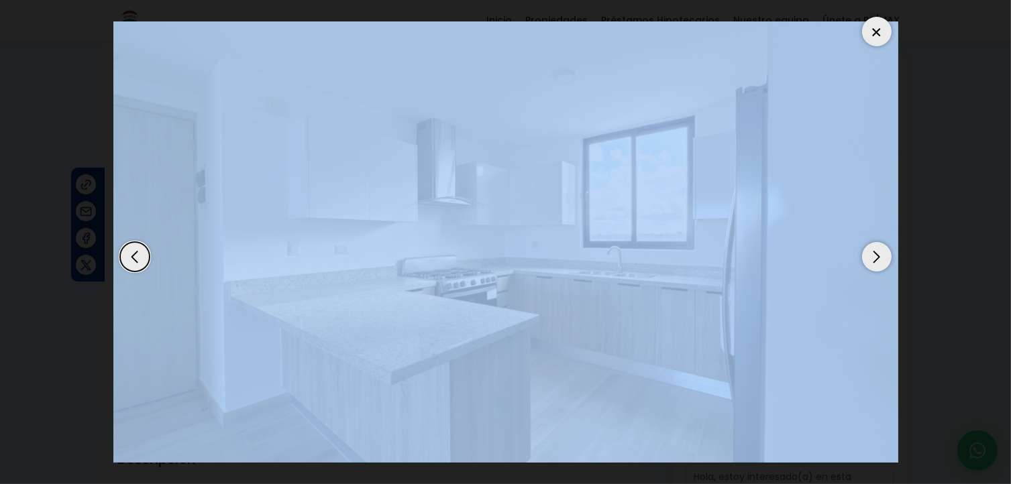
click at [877, 253] on div "Next slide" at bounding box center [877, 257] width 30 height 30
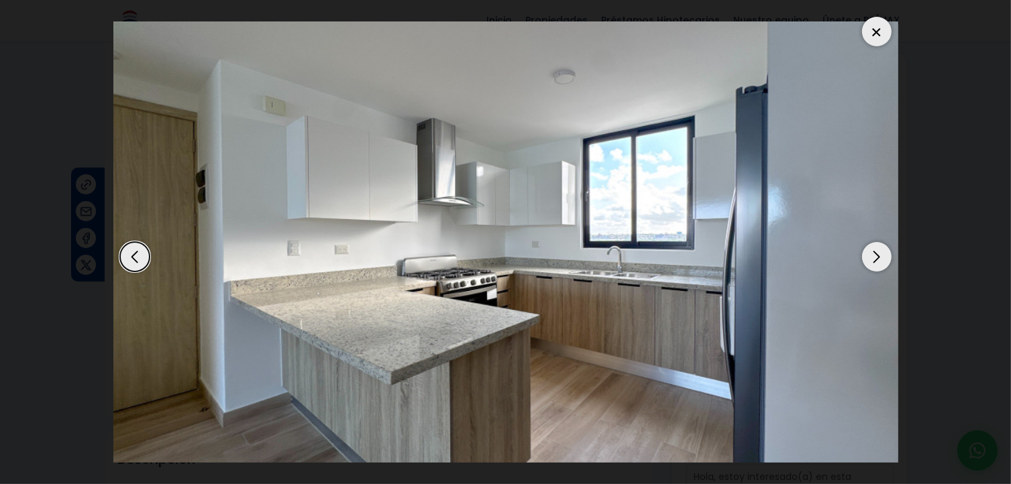
click at [877, 253] on div "Next slide" at bounding box center [877, 257] width 30 height 30
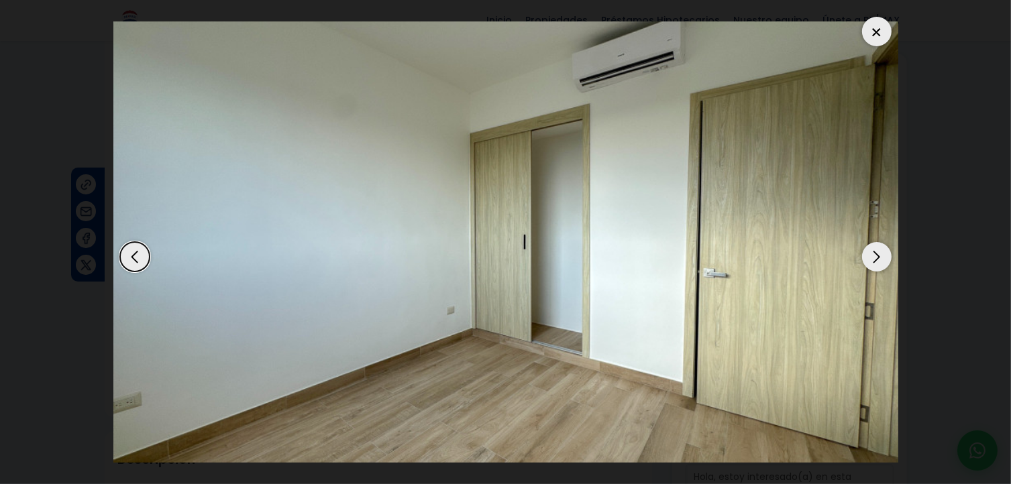
click at [877, 253] on div "Next slide" at bounding box center [877, 257] width 30 height 30
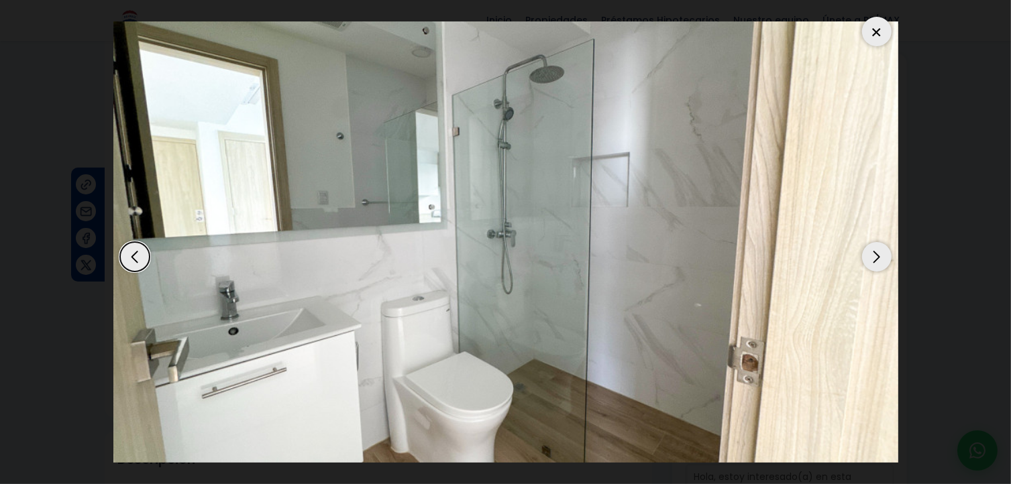
click at [877, 253] on div "Next slide" at bounding box center [877, 257] width 30 height 30
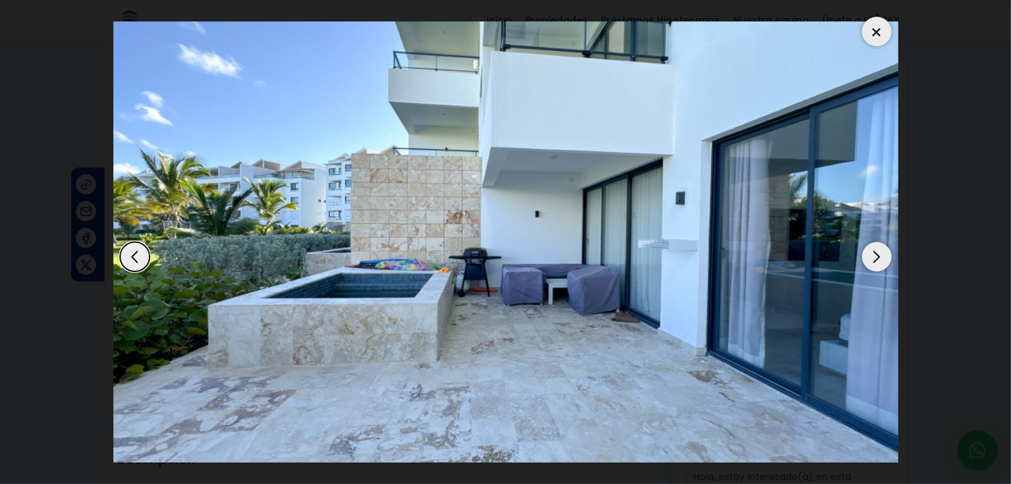
click at [877, 253] on div "Next slide" at bounding box center [877, 257] width 30 height 30
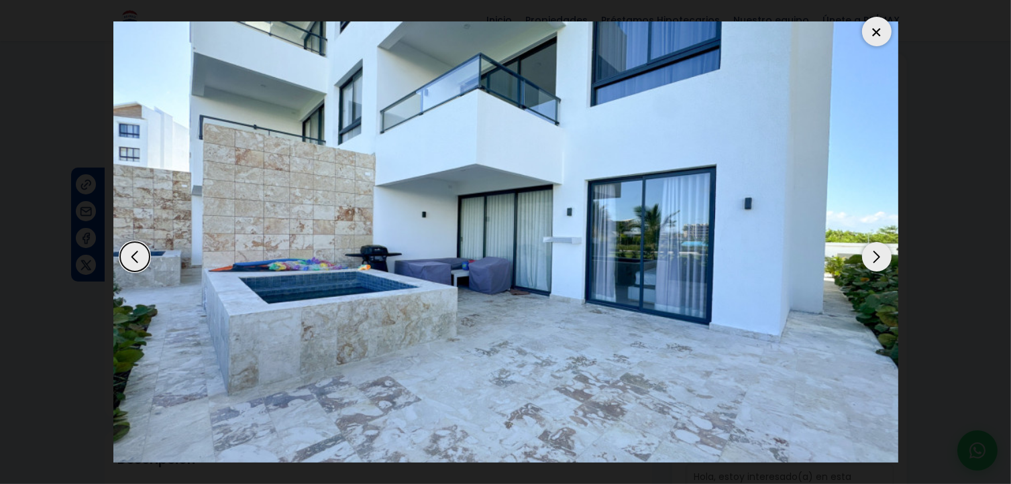
click at [877, 253] on div "Next slide" at bounding box center [877, 257] width 30 height 30
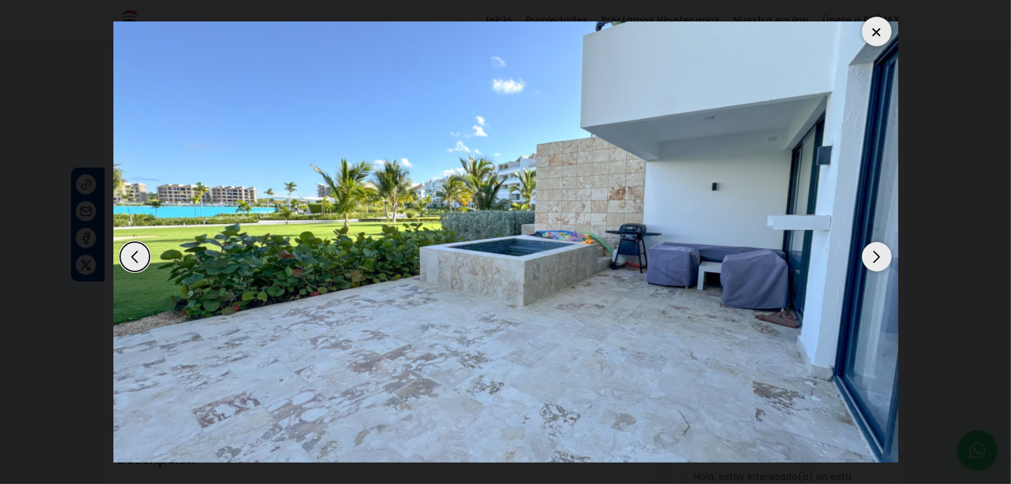
click at [877, 253] on div "Next slide" at bounding box center [877, 257] width 30 height 30
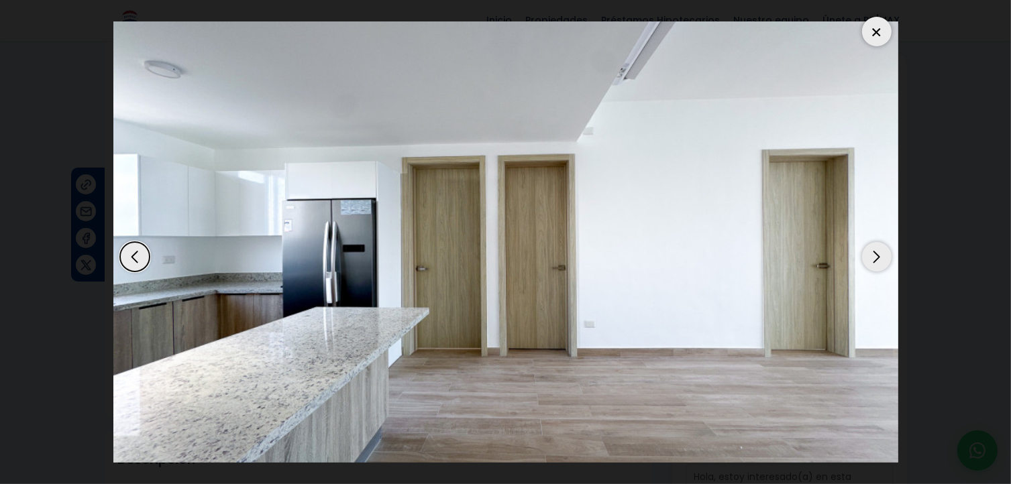
click at [877, 253] on div "Next slide" at bounding box center [877, 257] width 30 height 30
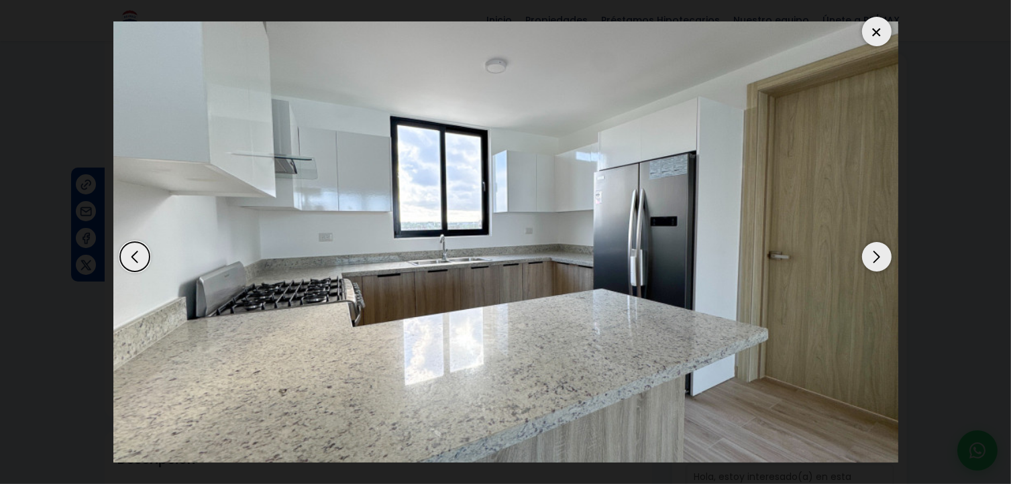
click at [877, 253] on div "Next slide" at bounding box center [877, 257] width 30 height 30
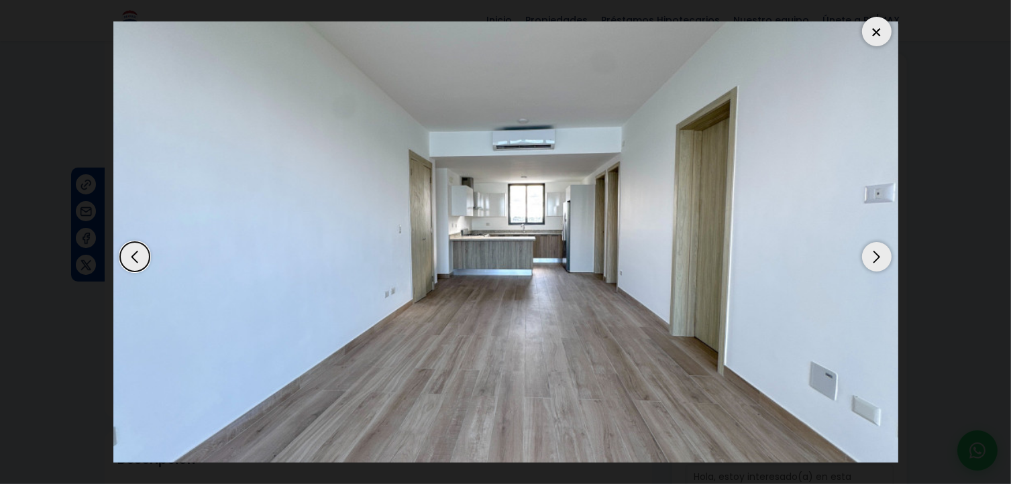
click at [877, 253] on div "Next slide" at bounding box center [877, 257] width 30 height 30
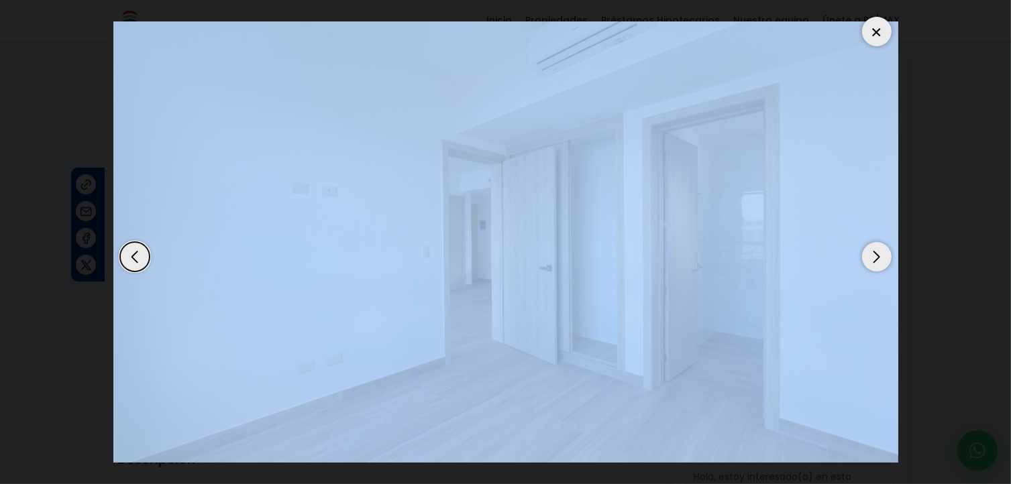
click at [877, 253] on div "Next slide" at bounding box center [877, 257] width 30 height 30
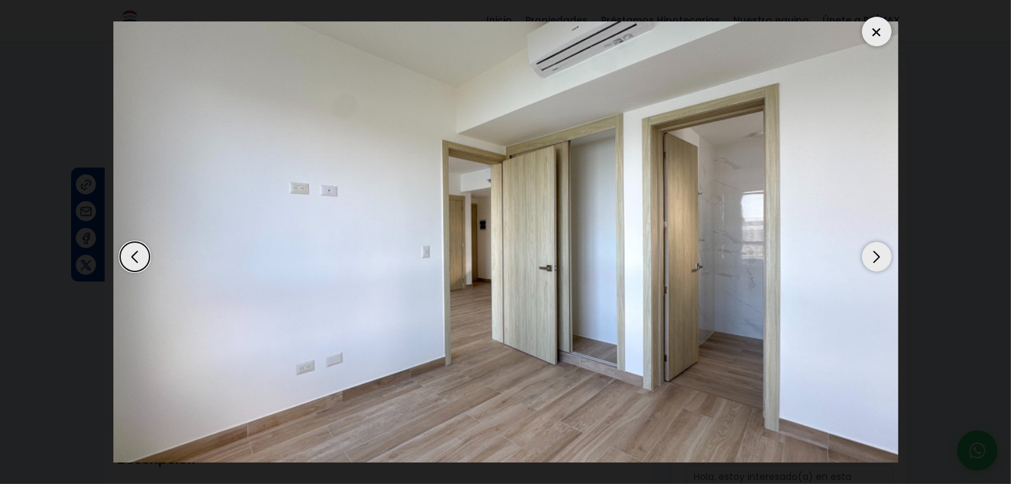
click at [877, 253] on div "Next slide" at bounding box center [877, 257] width 30 height 30
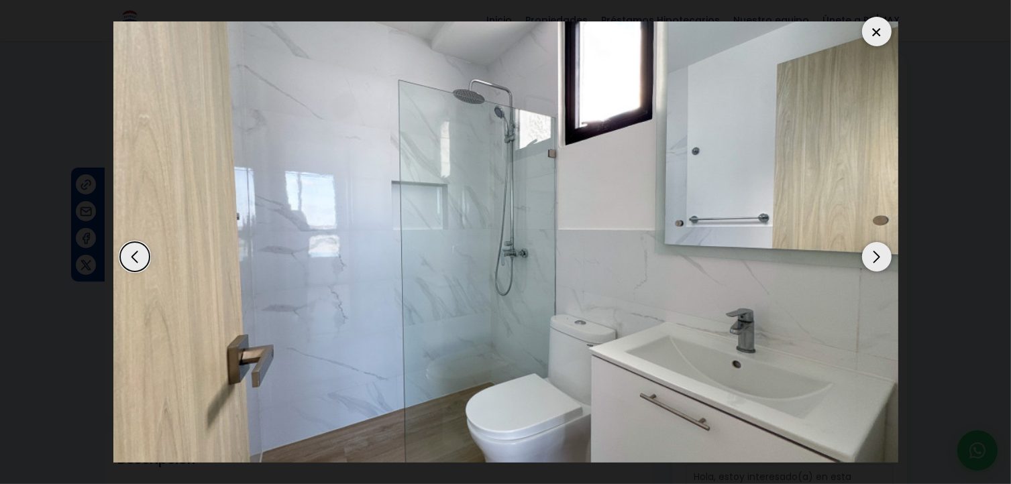
click at [877, 253] on div "Next slide" at bounding box center [877, 257] width 30 height 30
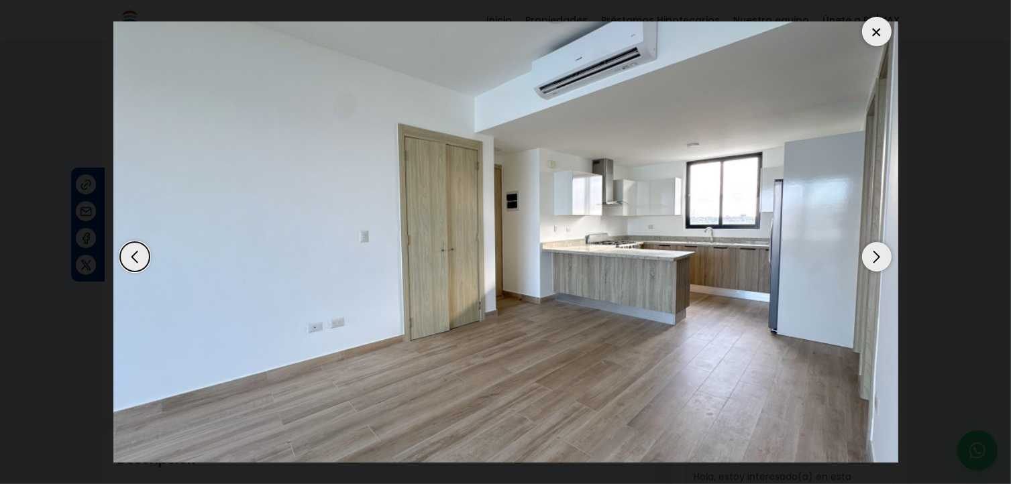
click at [877, 253] on div "Next slide" at bounding box center [877, 257] width 30 height 30
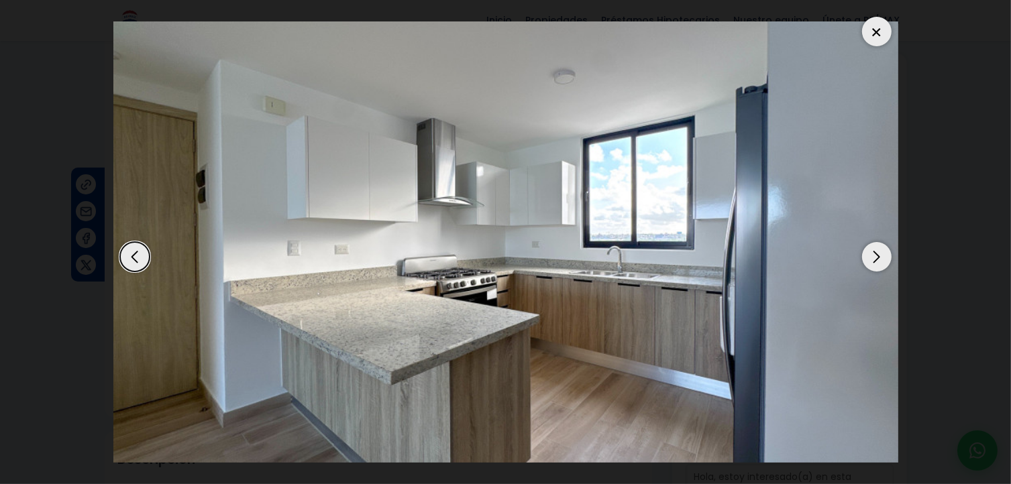
click at [877, 253] on div "Next slide" at bounding box center [877, 257] width 30 height 30
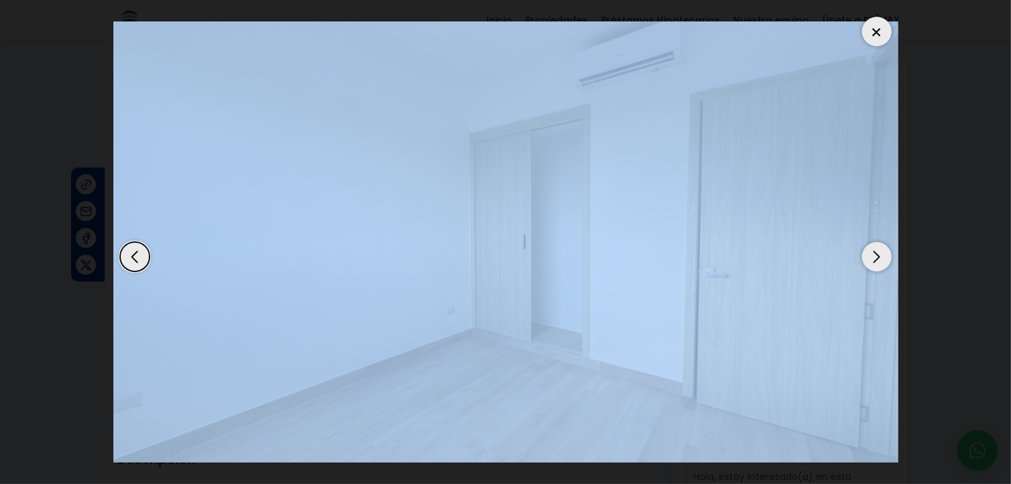
click at [877, 253] on div "Next slide" at bounding box center [877, 257] width 30 height 30
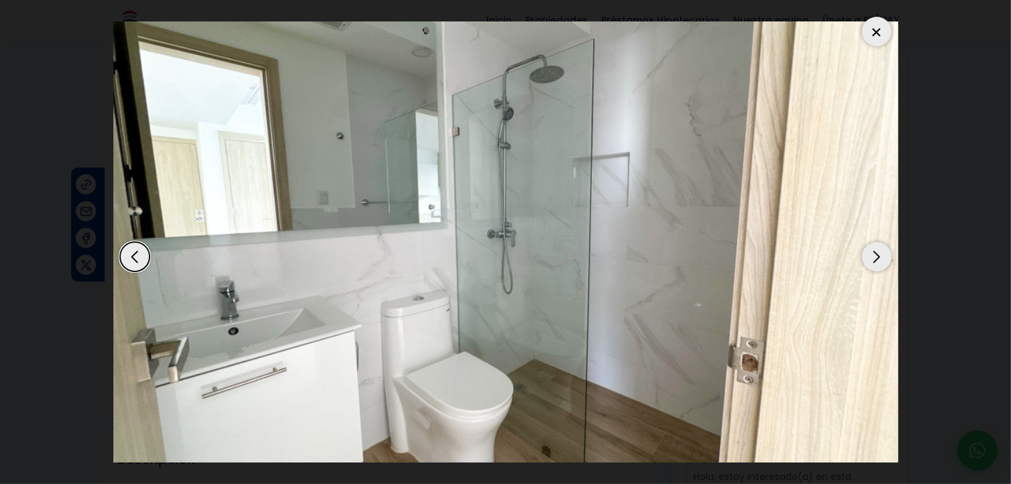
click at [877, 253] on div "Next slide" at bounding box center [877, 257] width 30 height 30
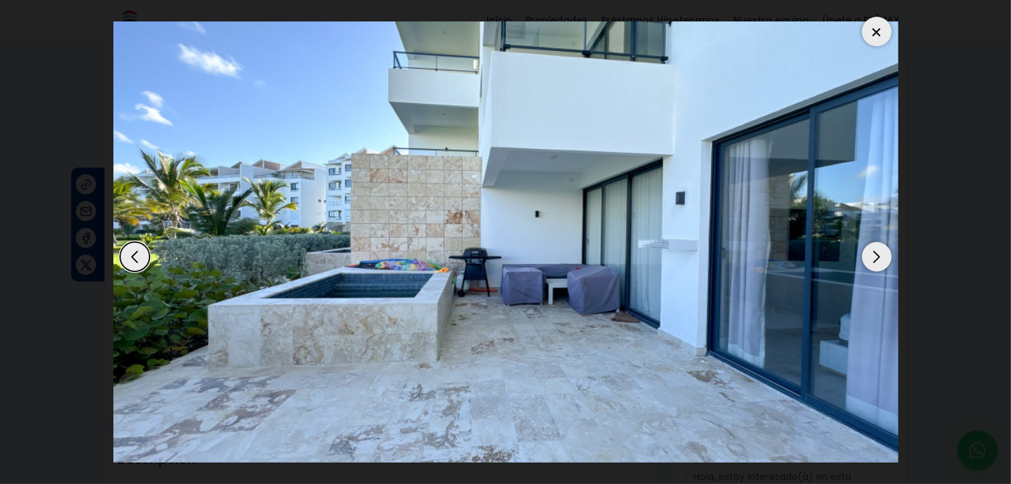
click at [877, 253] on div "Next slide" at bounding box center [877, 257] width 30 height 30
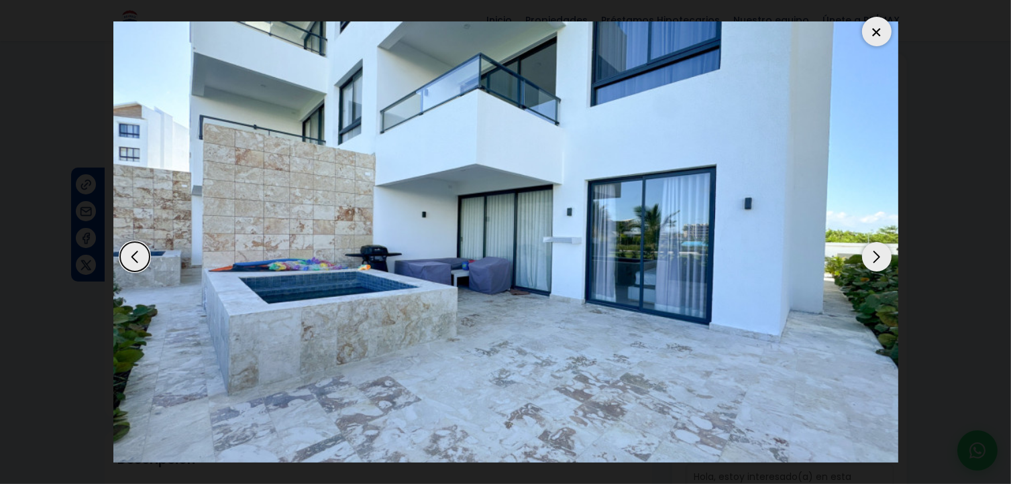
click at [877, 253] on div "Next slide" at bounding box center [877, 257] width 30 height 30
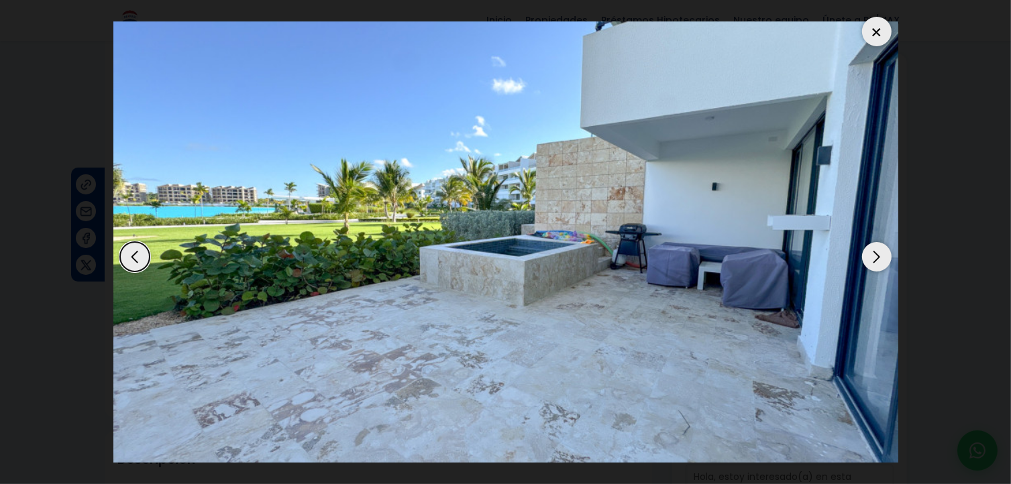
click at [877, 253] on div "Next slide" at bounding box center [877, 257] width 30 height 30
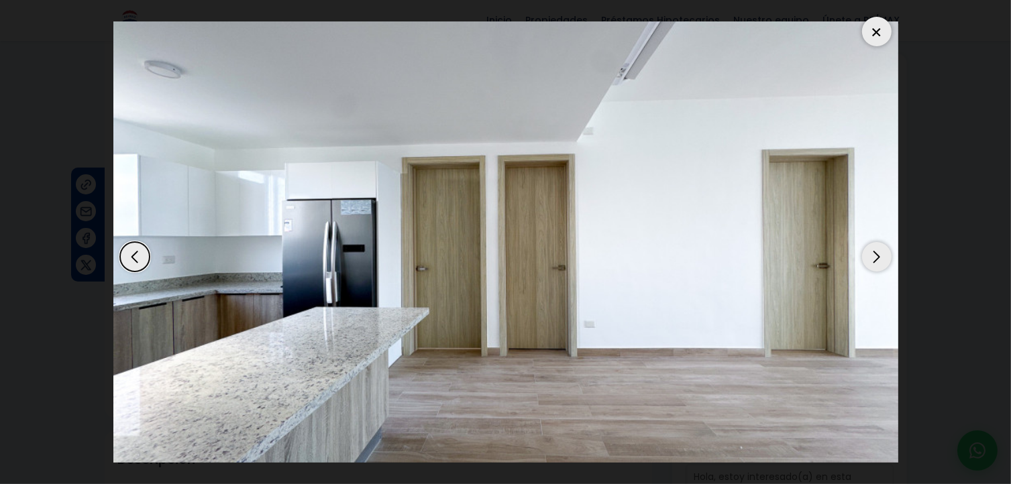
drag, startPoint x: 874, startPoint y: 30, endPoint x: 869, endPoint y: 38, distance: 8.7
click at [874, 32] on div at bounding box center [877, 32] width 30 height 30
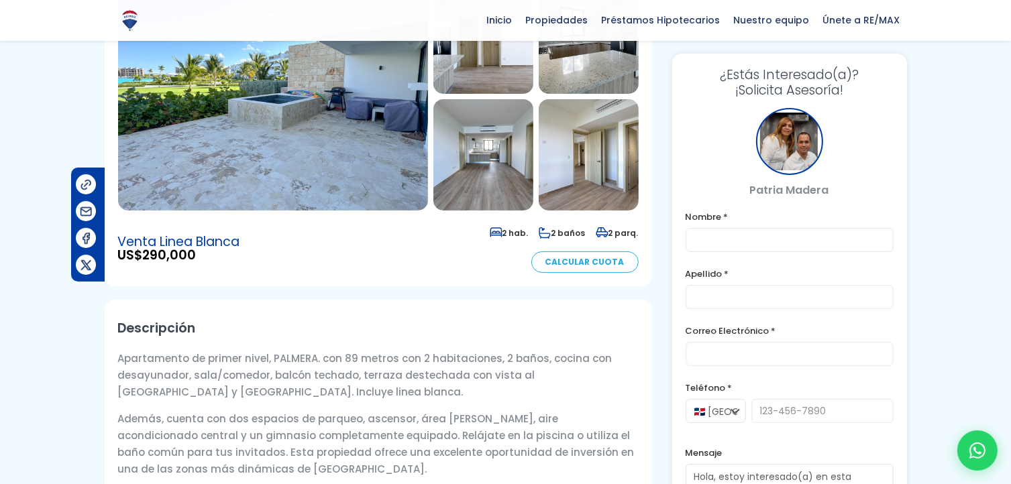
scroll to position [201, 0]
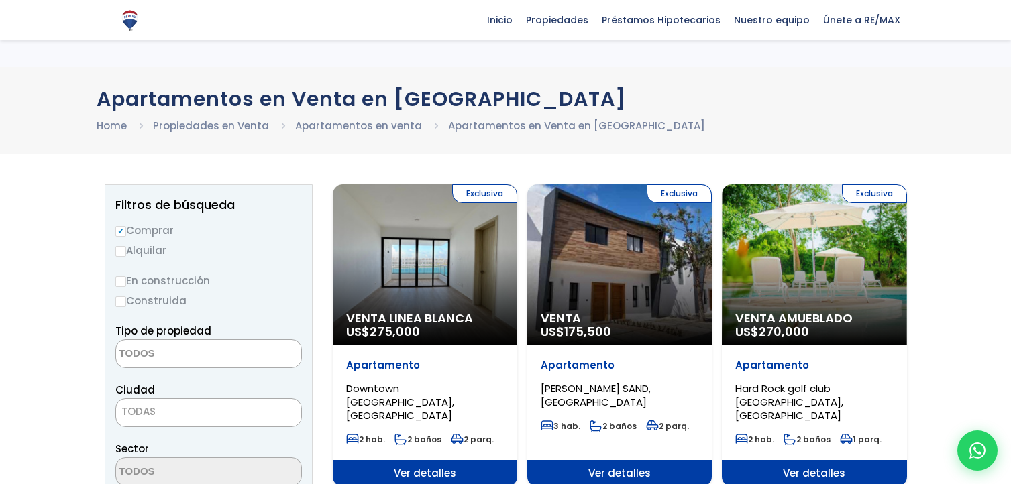
select select
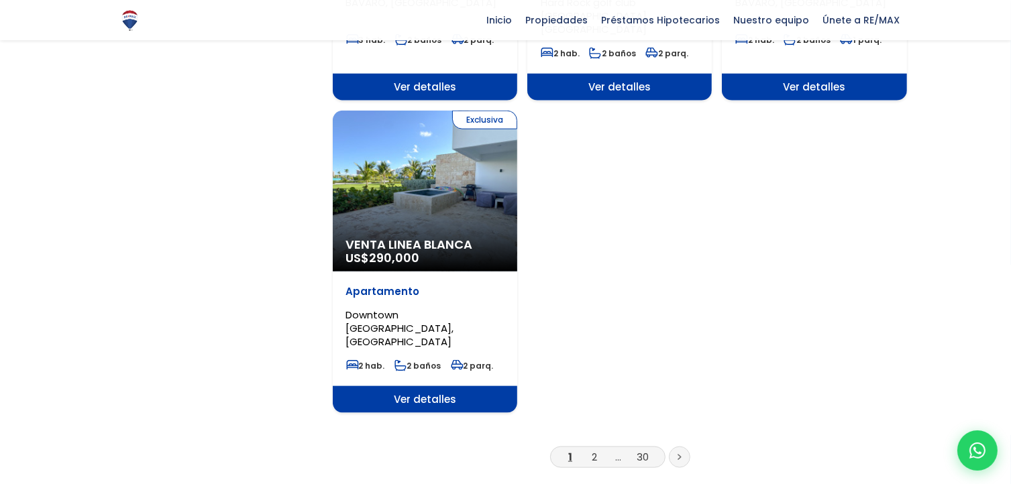
scroll to position [1610, 0]
click at [433, 386] on span "Ver detalles" at bounding box center [425, 399] width 184 height 27
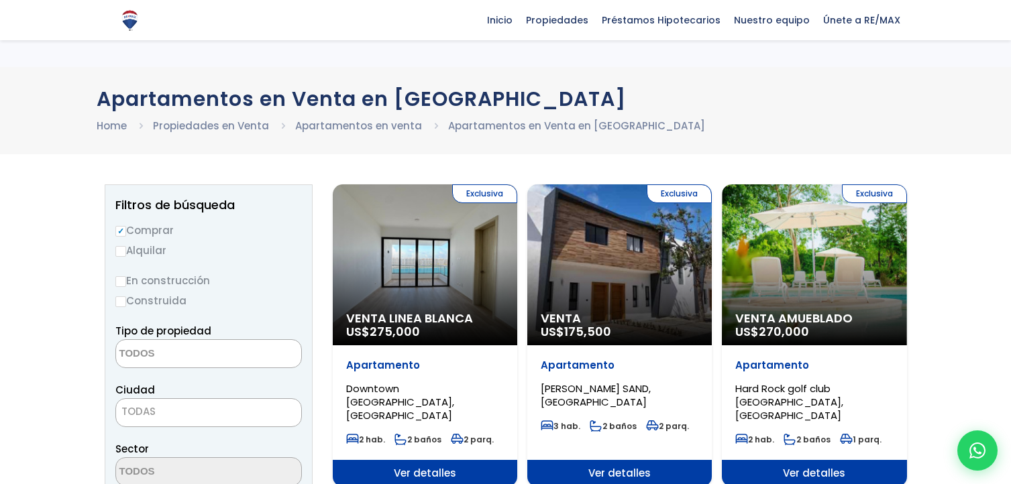
select select
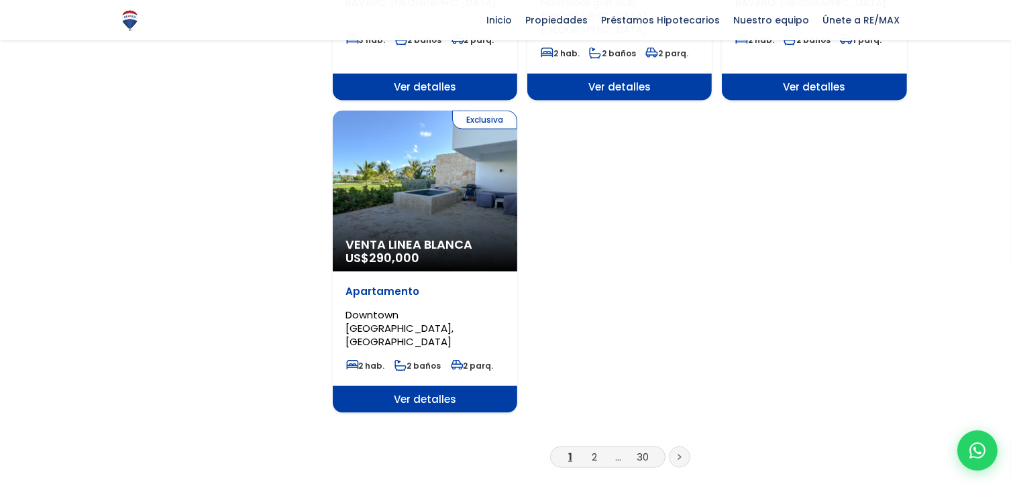
scroll to position [1610, 0]
click at [678, 454] on icon at bounding box center [680, 457] width 4 height 7
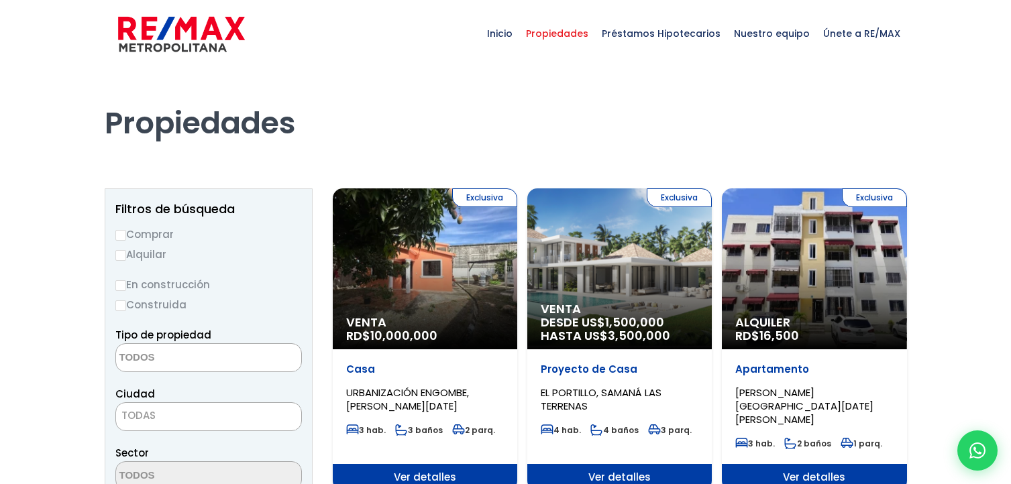
select select
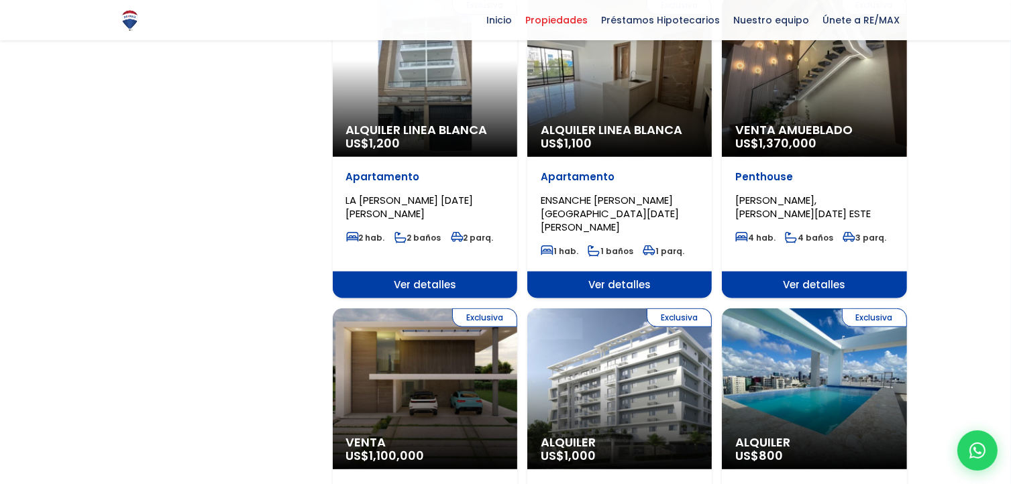
scroll to position [1140, 0]
